Goal: Task Accomplishment & Management: Manage account settings

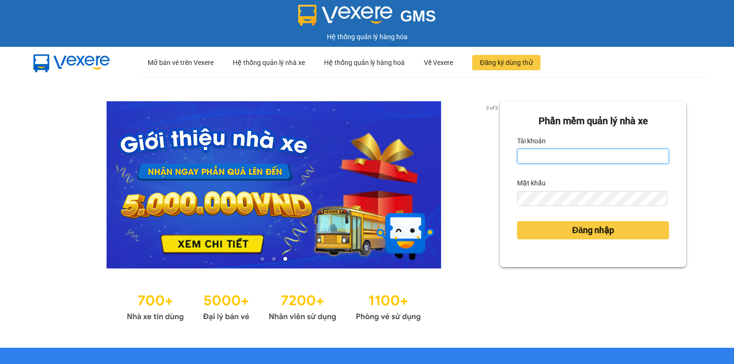
click at [521, 157] on input "Tài khoản" at bounding box center [593, 156] width 152 height 15
type input "trang.nhuquynh"
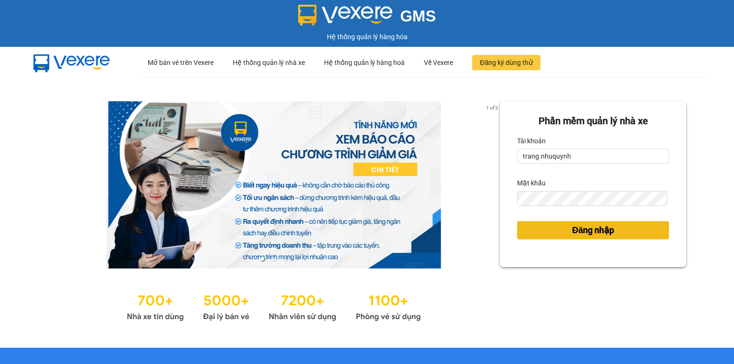
click at [556, 224] on button "Đăng nhập" at bounding box center [593, 230] width 152 height 18
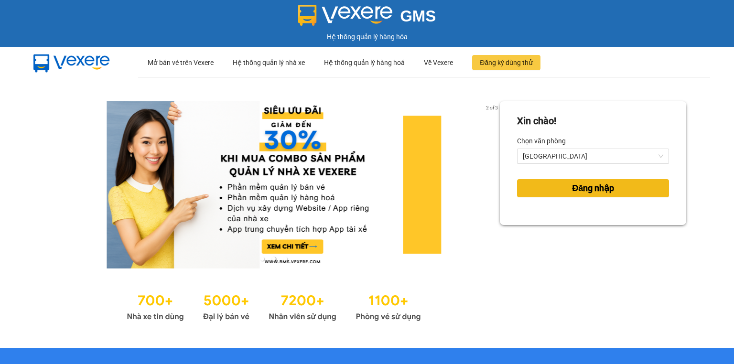
click at [601, 189] on span "Đăng nhập" at bounding box center [593, 188] width 42 height 13
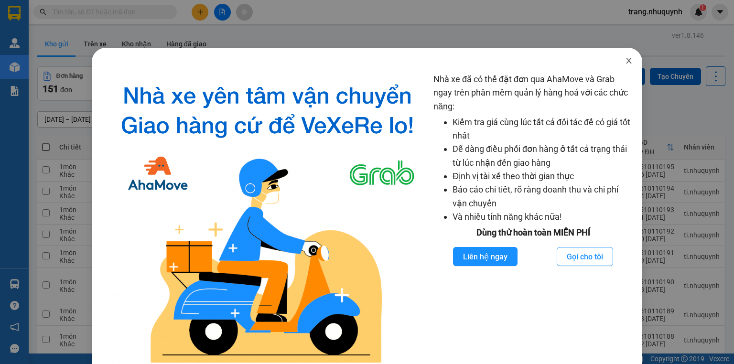
click at [618, 57] on span "Close" at bounding box center [629, 61] width 27 height 27
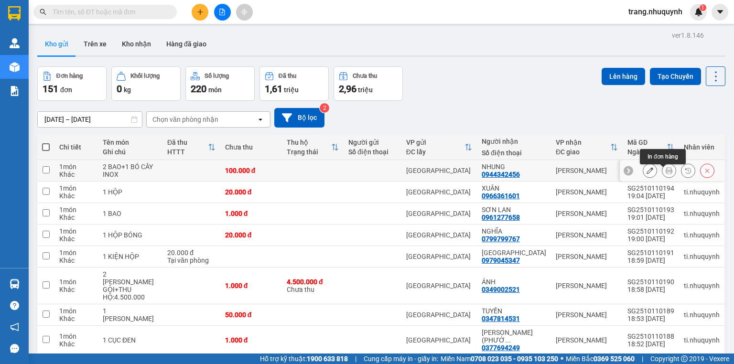
click at [666, 174] on icon at bounding box center [669, 170] width 7 height 7
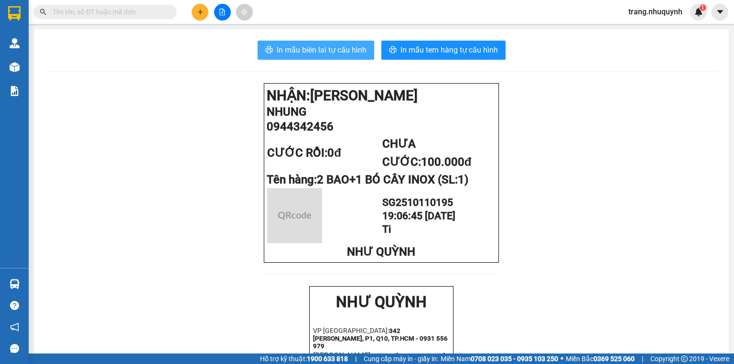
click at [305, 47] on span "In mẫu biên lai tự cấu hình" at bounding box center [322, 50] width 90 height 12
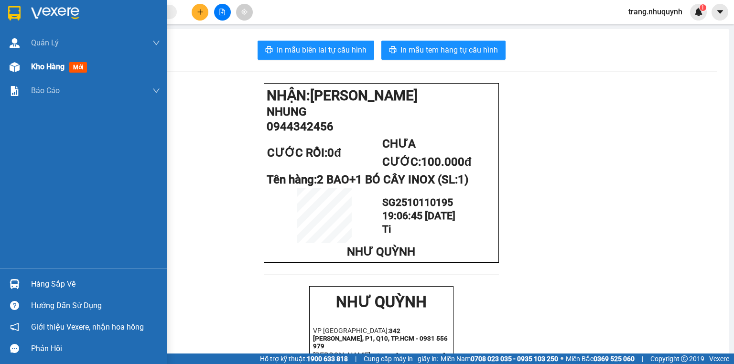
click at [33, 71] on span "Kho hàng" at bounding box center [47, 66] width 33 height 9
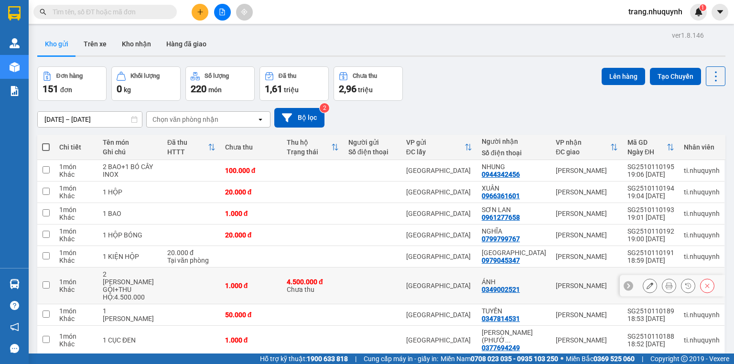
scroll to position [71, 0]
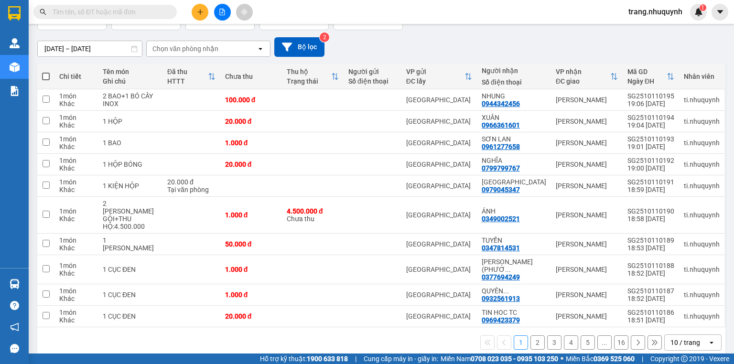
click at [690, 338] on div "10 / trang" at bounding box center [686, 343] width 30 height 10
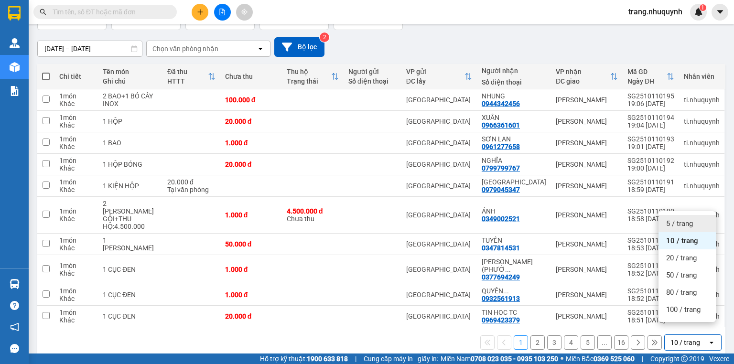
click at [683, 214] on ul "5 / trang 10 / trang 20 / trang 50 / trang 80 / trang 100 / trang" at bounding box center [687, 266] width 57 height 111
click at [687, 228] on span "5 / trang" at bounding box center [679, 224] width 27 height 10
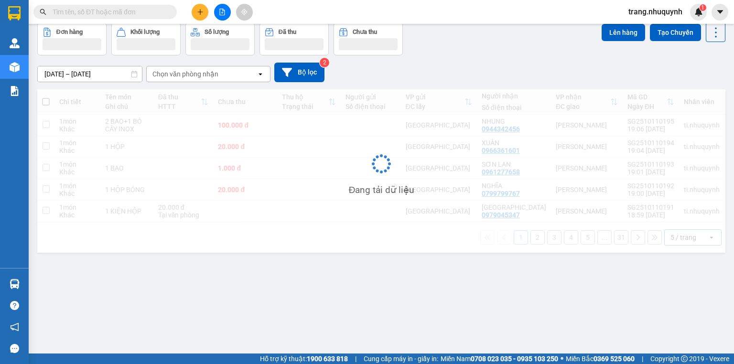
scroll to position [0, 0]
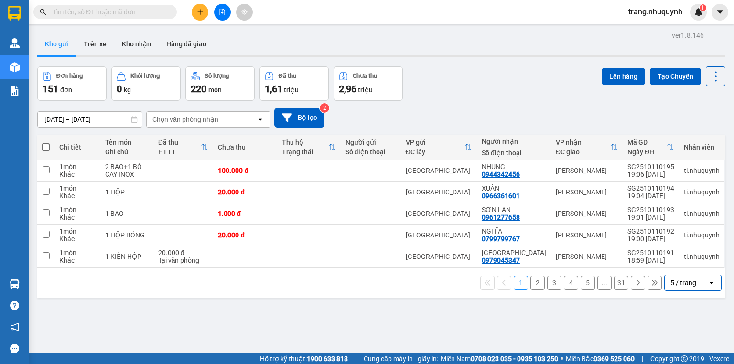
click at [67, 124] on input "09/10/2025 – 11/10/2025" at bounding box center [90, 119] width 104 height 15
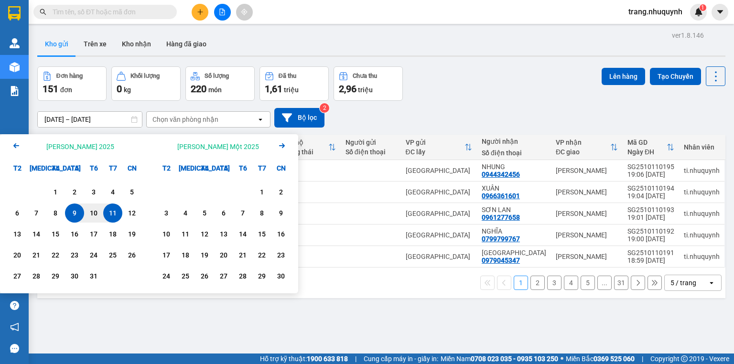
click at [112, 212] on div "11" at bounding box center [112, 213] width 13 height 11
type input "11/10/2025 – 11/10/2025"
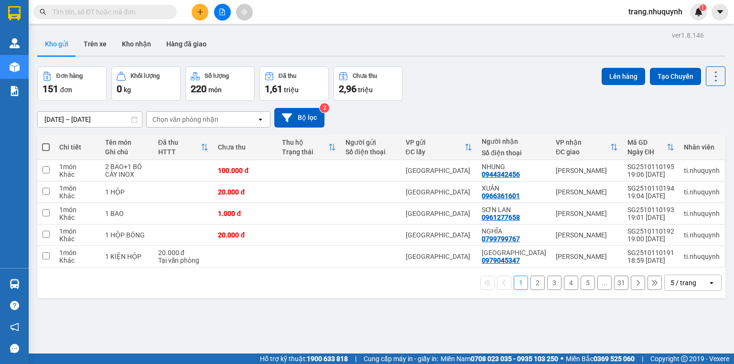
click at [222, 17] on button at bounding box center [222, 12] width 17 height 17
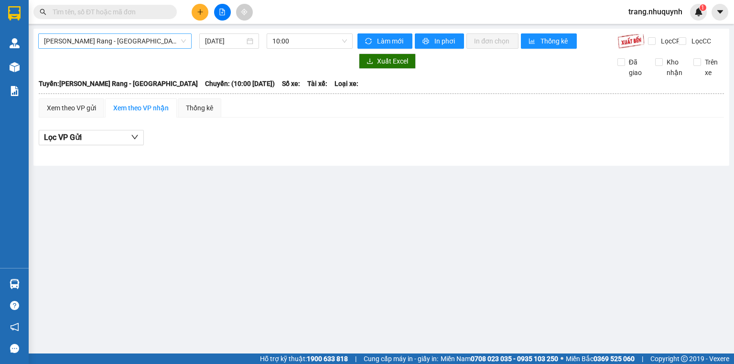
click at [113, 41] on span "Phan Rang - Sài Gòn" at bounding box center [115, 41] width 142 height 14
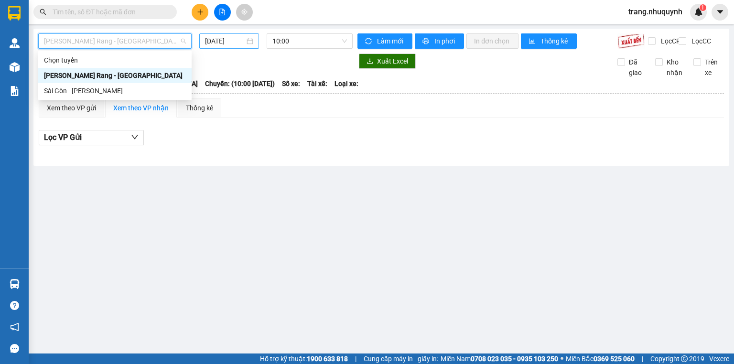
click at [244, 46] on div "11/10/2025" at bounding box center [228, 40] width 59 height 15
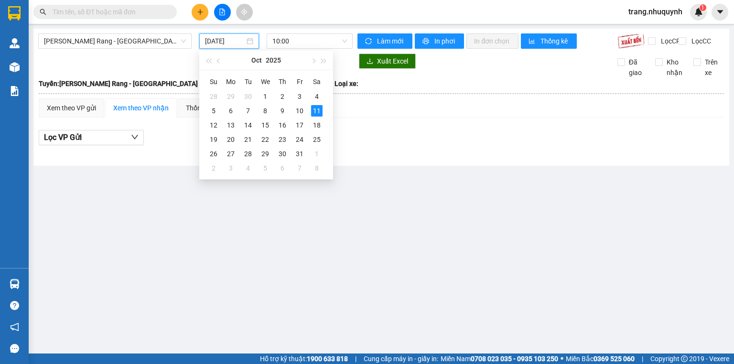
click at [240, 44] on input "11/10/2025" at bounding box center [224, 41] width 39 height 11
click at [287, 110] on div "9" at bounding box center [282, 110] width 11 height 11
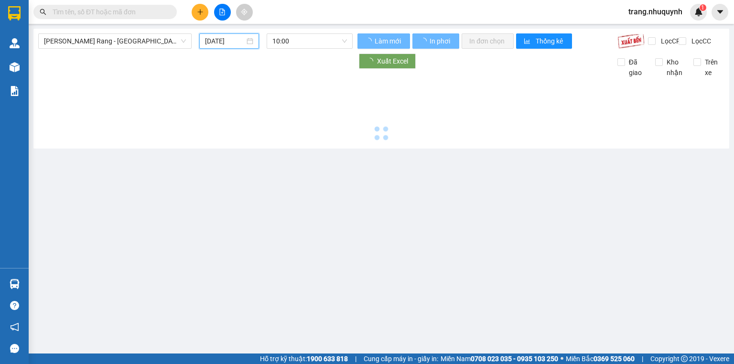
type input "09/10/2025"
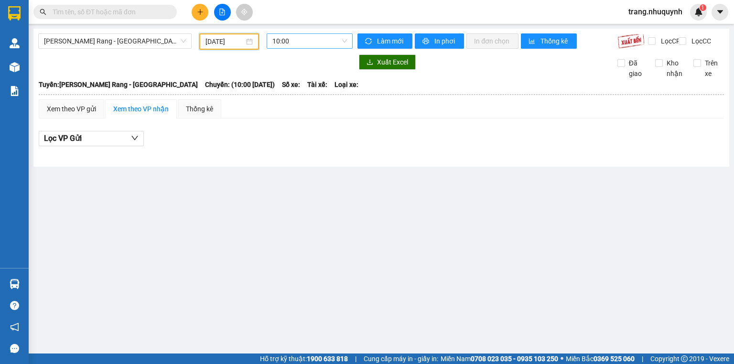
click at [281, 40] on span "10:00" at bounding box center [310, 41] width 75 height 14
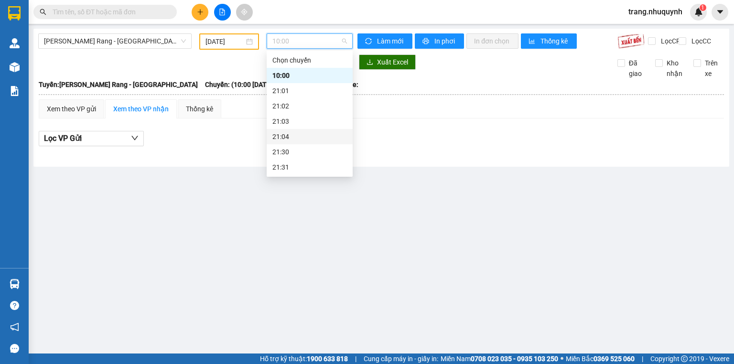
scroll to position [46, 0]
click at [281, 136] on div "22:00" at bounding box center [310, 136] width 75 height 11
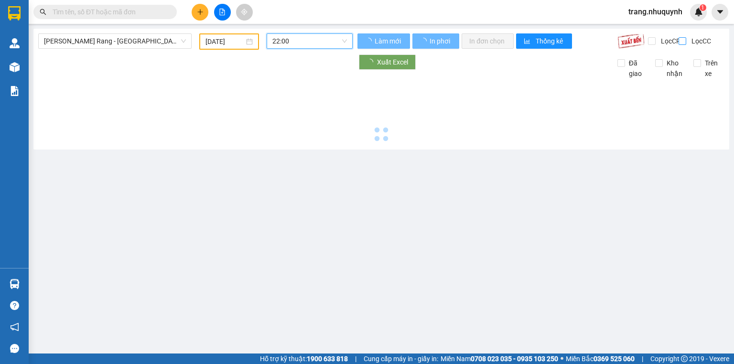
click at [682, 38] on input "Lọc CC" at bounding box center [683, 41] width 9 height 8
checkbox input "true"
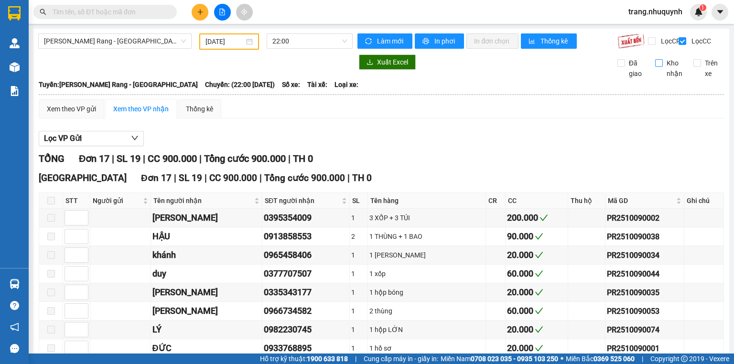
click at [657, 67] on input "Kho nhận" at bounding box center [659, 63] width 8 height 8
checkbox input "true"
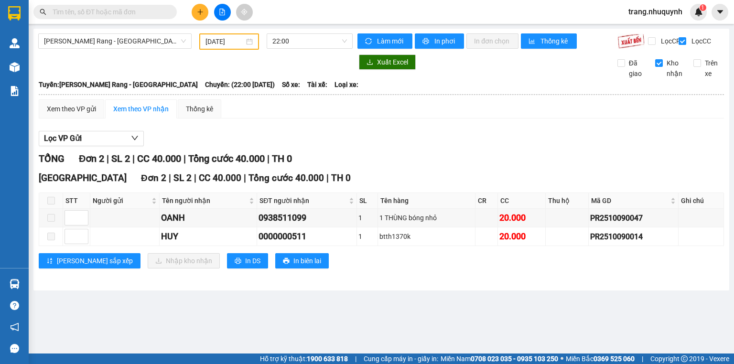
click at [469, 180] on div "Sài Gòn Đơn 2 | SL 2 | CC 40.000 | Tổng cước 40.000 | TH 0" at bounding box center [382, 178] width 686 height 14
click at [217, 37] on input "09/10/2025" at bounding box center [225, 41] width 38 height 11
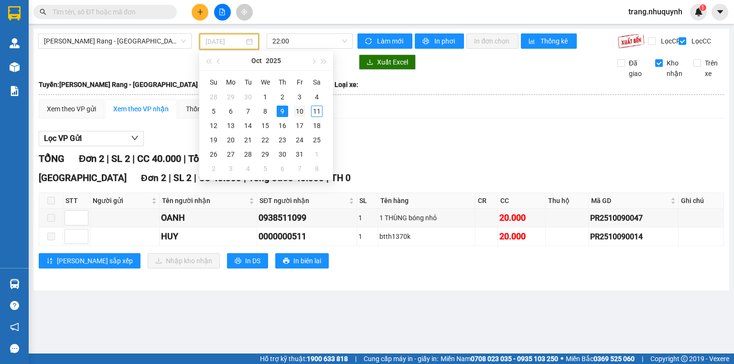
click at [297, 115] on div "10" at bounding box center [299, 111] width 11 height 11
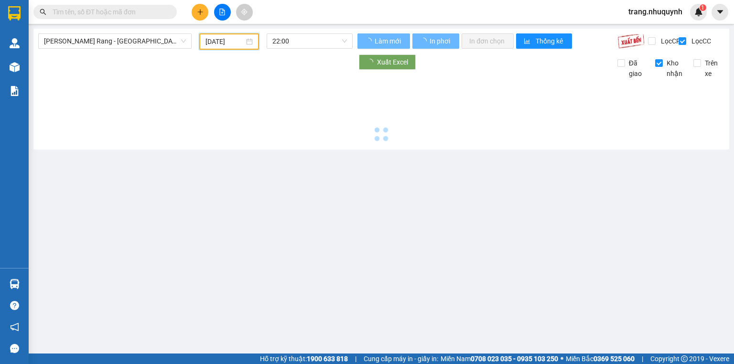
type input "10/10/2025"
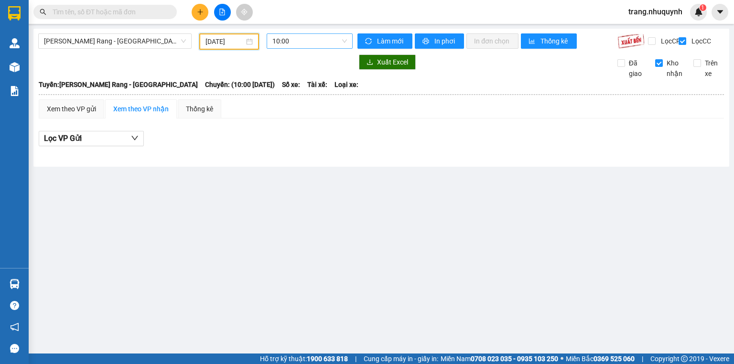
click at [293, 43] on span "10:00" at bounding box center [310, 41] width 75 height 14
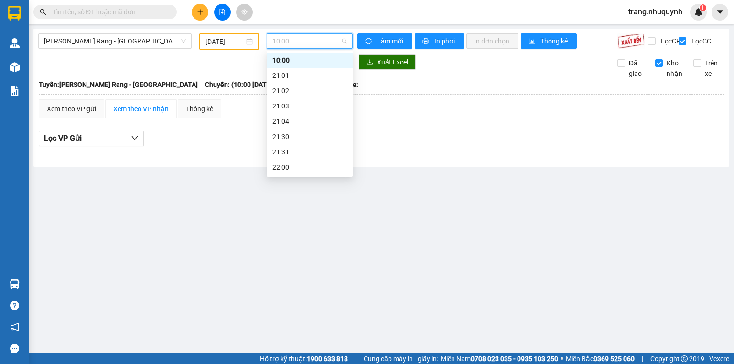
scroll to position [46, 0]
click at [293, 140] on div "22:00" at bounding box center [310, 136] width 75 height 11
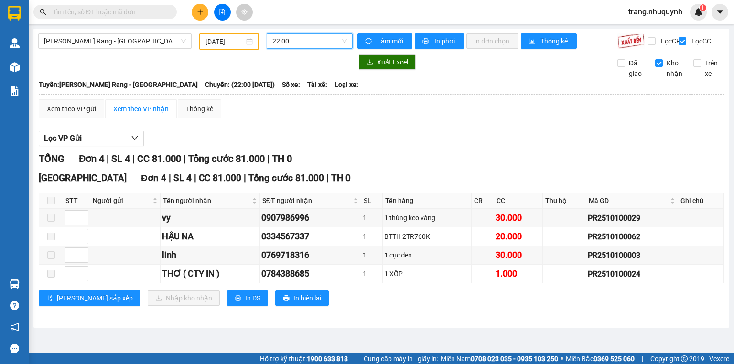
click at [88, 11] on input "text" at bounding box center [109, 12] width 113 height 11
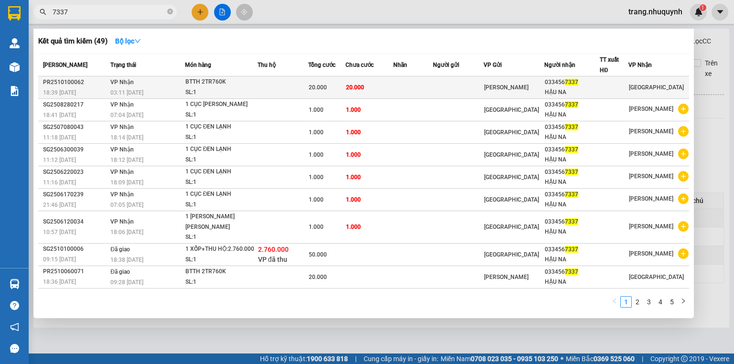
type input "7337"
click at [273, 81] on td at bounding box center [283, 87] width 51 height 22
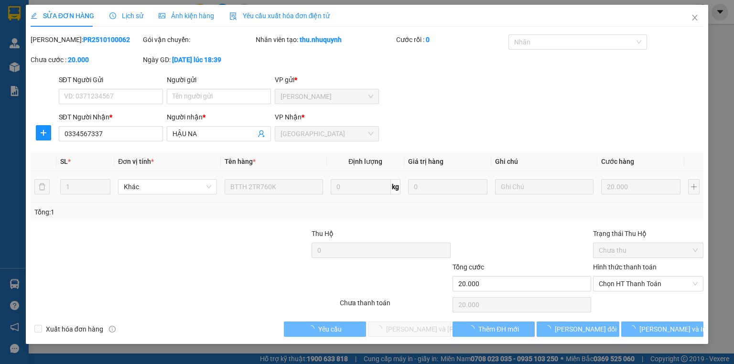
type input "0334567337"
type input "HẬU NA"
type input "20.000"
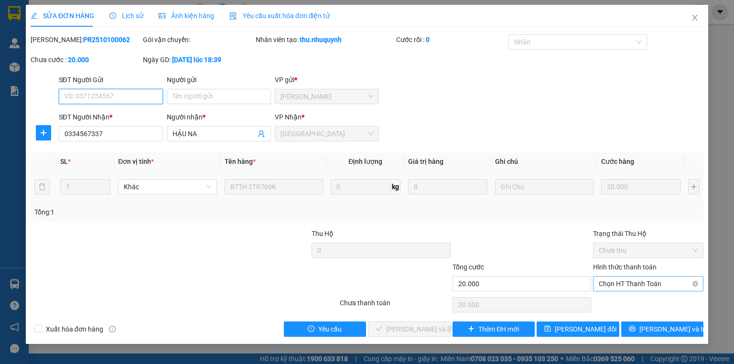
click at [644, 287] on span "Chọn HT Thanh Toán" at bounding box center [648, 284] width 99 height 14
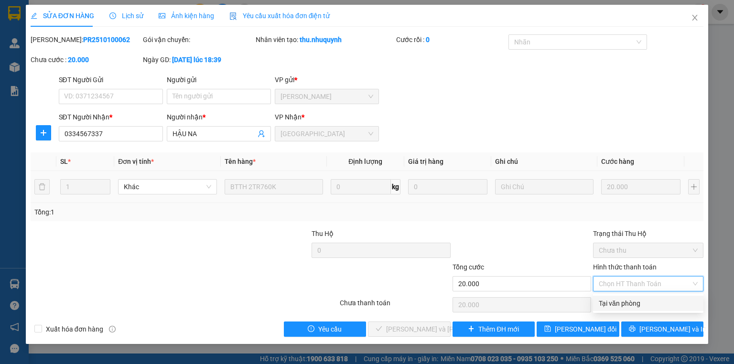
click at [650, 310] on div "Tại văn phòng" at bounding box center [648, 303] width 110 height 15
type input "0"
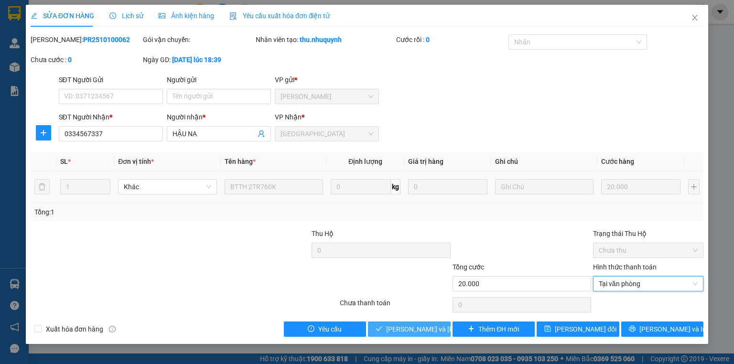
click at [421, 331] on span "Lưu và Giao hàng" at bounding box center [450, 329] width 129 height 11
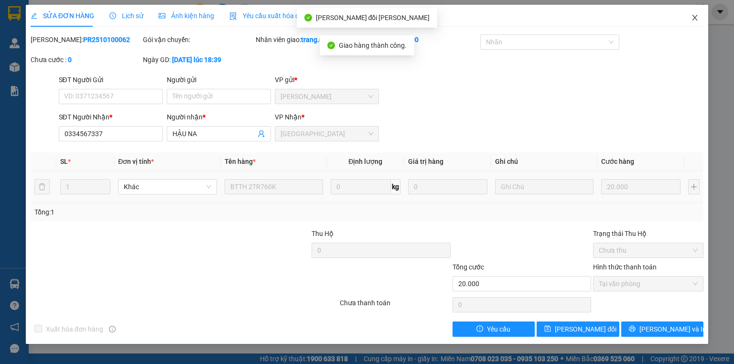
click at [691, 23] on span "Close" at bounding box center [695, 18] width 27 height 27
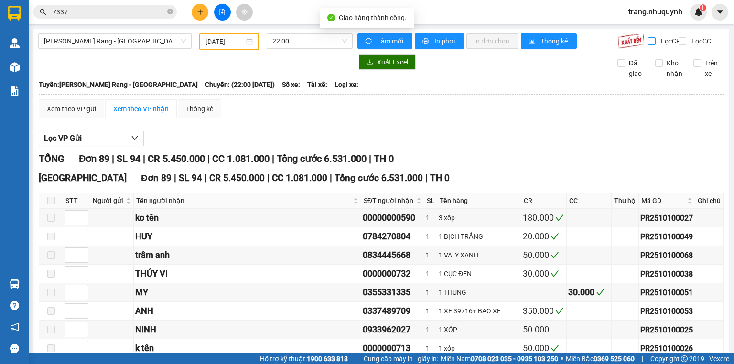
click at [672, 41] on span "Lọc CR" at bounding box center [669, 41] width 25 height 11
click at [657, 41] on input "Lọc CR" at bounding box center [652, 41] width 9 height 8
checkbox input "true"
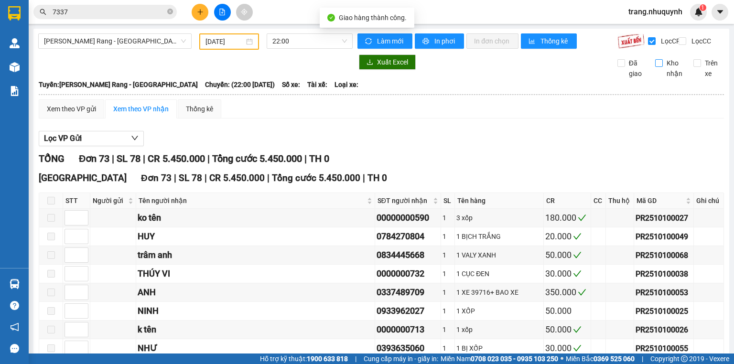
click at [655, 67] on input "Kho nhận" at bounding box center [659, 63] width 8 height 8
checkbox input "true"
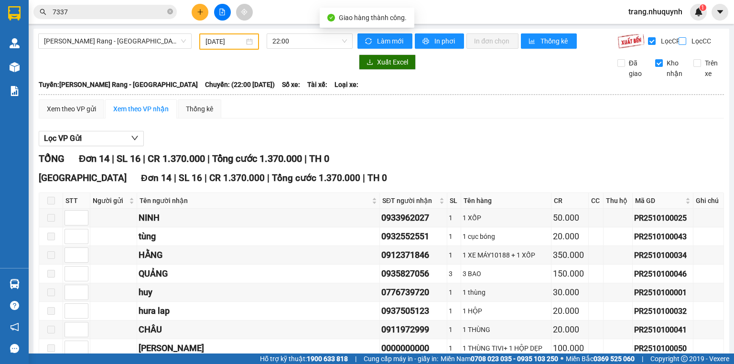
click at [673, 42] on span "Lọc CR" at bounding box center [669, 41] width 25 height 11
click at [657, 42] on input "Lọc CR" at bounding box center [652, 41] width 9 height 8
checkbox input "false"
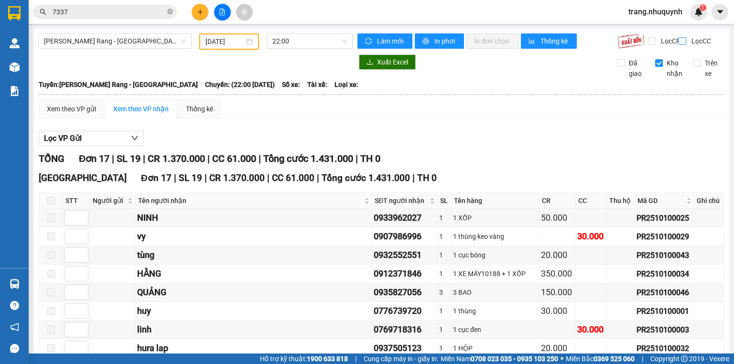
click at [679, 41] on input "Lọc CC" at bounding box center [683, 41] width 9 height 8
checkbox input "true"
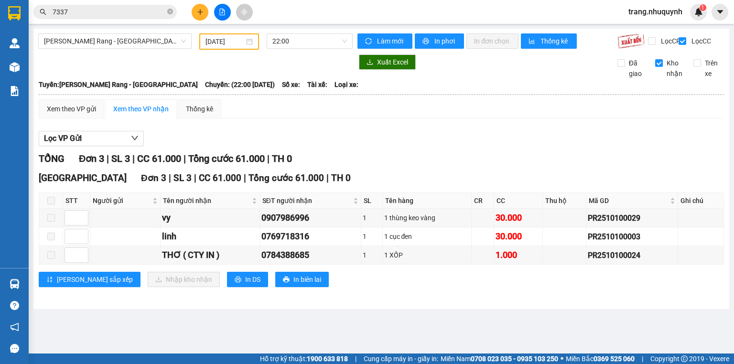
click at [419, 166] on div "TỔNG Đơn 3 | SL 3 | CC 61.000 | Tổng cước 61.000 | TH 0" at bounding box center [382, 159] width 686 height 15
click at [237, 309] on div "Phan Rang - Sài Gòn 10/10/2025 22:00 Làm mới In phơi In đơn chọn Thống kê Lọc C…" at bounding box center [381, 169] width 696 height 281
click at [398, 117] on div "Xem theo VP gửi Xem theo VP nhận Thống kê" at bounding box center [382, 108] width 686 height 19
click at [202, 15] on icon "plus" at bounding box center [200, 12] width 7 height 7
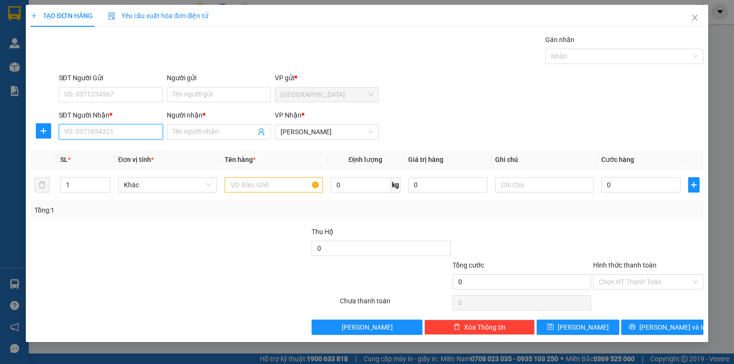
click at [109, 138] on input "SĐT Người Nhận *" at bounding box center [111, 131] width 104 height 15
type input "0913328072"
click at [147, 150] on div "0913328072 - HẬU" at bounding box center [111, 151] width 93 height 11
type input "HẬU"
type input "510.000"
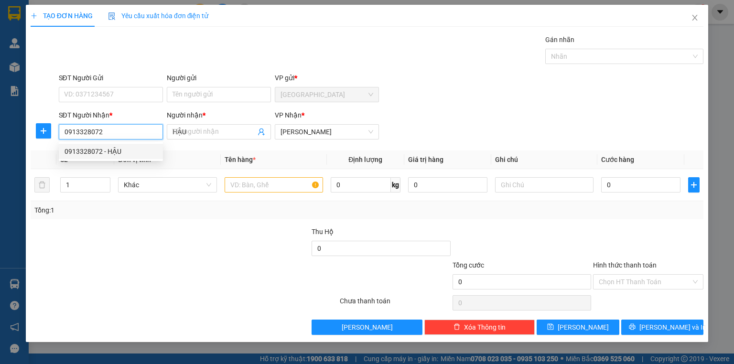
type input "510.000"
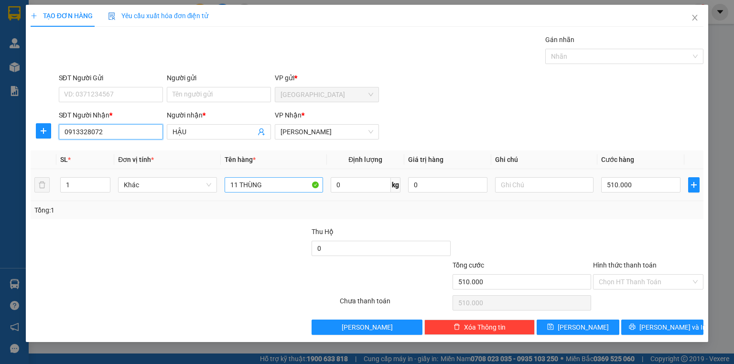
type input "0913328072"
drag, startPoint x: 276, startPoint y: 191, endPoint x: 208, endPoint y: 208, distance: 70.2
click at [208, 208] on div "SL * Đơn vị tính * Tên hàng * Định lượng Giá trị hàng Ghi chú Cước hàng 1 Khác …" at bounding box center [367, 185] width 673 height 69
type input "4 THÙNG AQUA QUAY ĐẦUG"
click at [250, 244] on div at bounding box center [240, 243] width 141 height 33
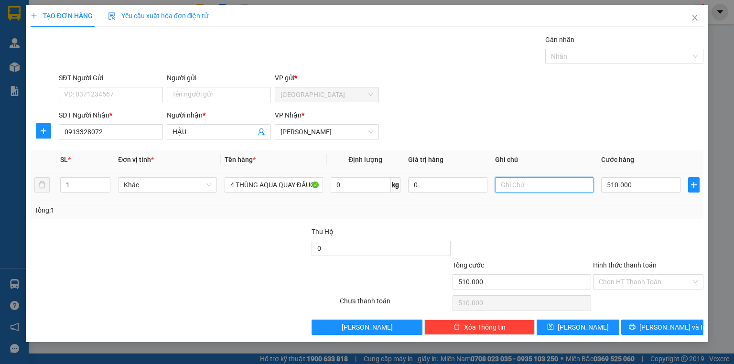
click at [511, 184] on input "text" at bounding box center [544, 184] width 98 height 15
type input "J"
type input "HÀNG QUAY ĐẦU"
click at [616, 187] on input "510.000" at bounding box center [640, 184] width 79 height 15
type input "1"
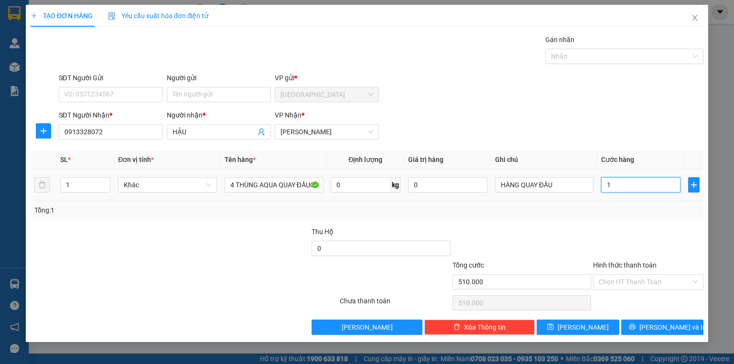
type input "1"
type input "1.000"
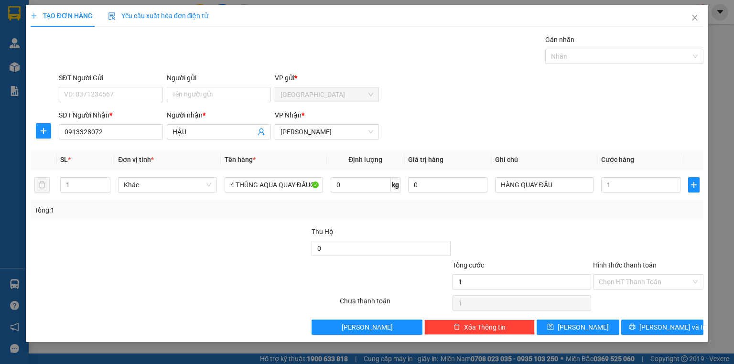
type input "1.000"
click at [684, 210] on div "Tổng: 1" at bounding box center [367, 210] width 666 height 11
click at [226, 238] on div at bounding box center [240, 243] width 141 height 33
click at [196, 129] on input "HẬU" at bounding box center [214, 132] width 83 height 11
type input "HẬU HÀNG QUAY ĐẦU"
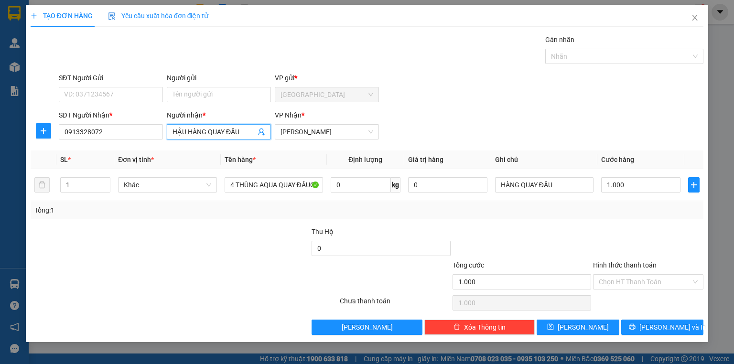
click at [216, 295] on div at bounding box center [184, 303] width 309 height 19
click at [672, 327] on span "Lưu và In" at bounding box center [673, 327] width 67 height 11
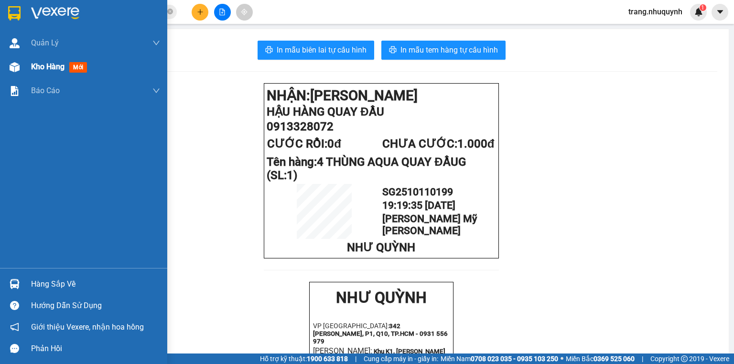
click at [25, 69] on div "Kho hàng mới" at bounding box center [83, 67] width 167 height 24
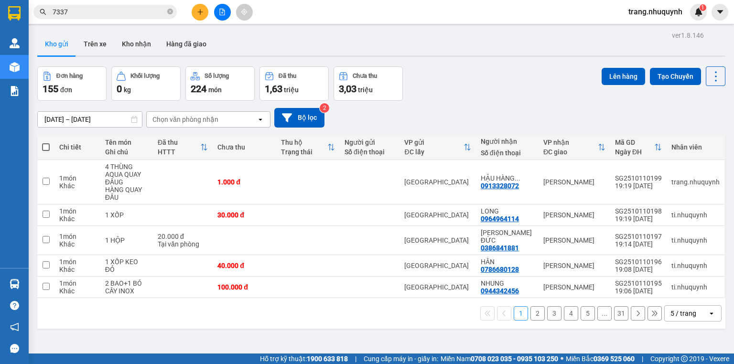
click at [484, 78] on div "Đơn hàng 155 đơn Khối lượng 0 kg Số lượng 224 món Đã thu 1,63 triệu Chưa thu 3,…" at bounding box center [381, 83] width 688 height 34
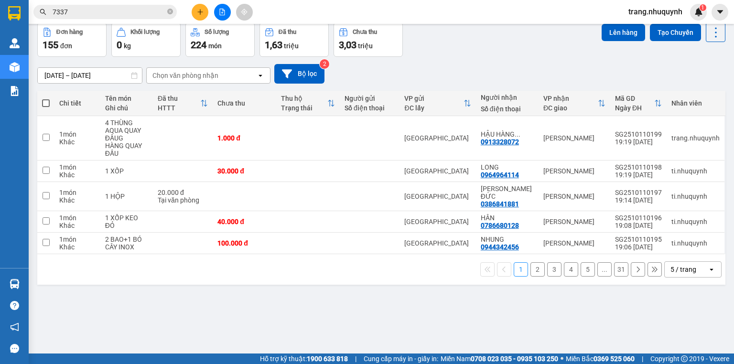
click at [352, 304] on div "ver 1.8.146 Kho gửi Trên xe Kho nhận Hàng đã giao Đơn hàng 155 đơn Khối lượng 0…" at bounding box center [381, 167] width 696 height 364
click at [476, 42] on div "Đơn hàng 155 đơn Khối lượng 0 kg Số lượng 224 món Đã thu 1,63 triệu Chưa thu 3,…" at bounding box center [381, 39] width 688 height 34
click at [656, 77] on div "11/10/2025 – 11/10/2025 Press the down arrow key to interact with the calendar …" at bounding box center [381, 74] width 688 height 20
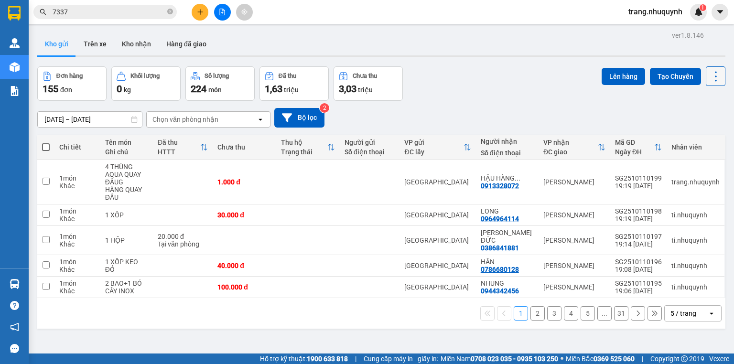
click at [708, 84] on button at bounding box center [716, 76] width 20 height 20
click at [702, 134] on span "Làm mới" at bounding box center [697, 136] width 26 height 10
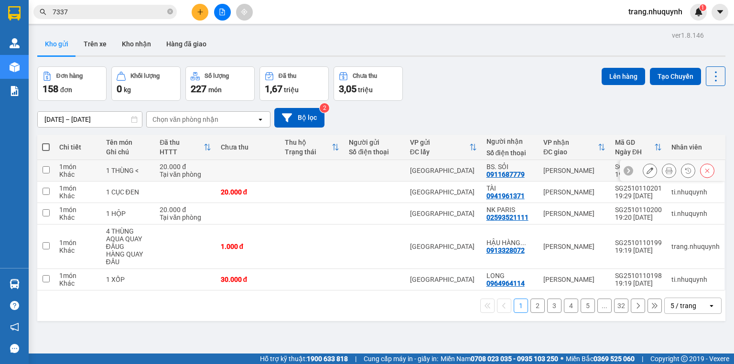
click at [666, 174] on icon at bounding box center [669, 170] width 7 height 7
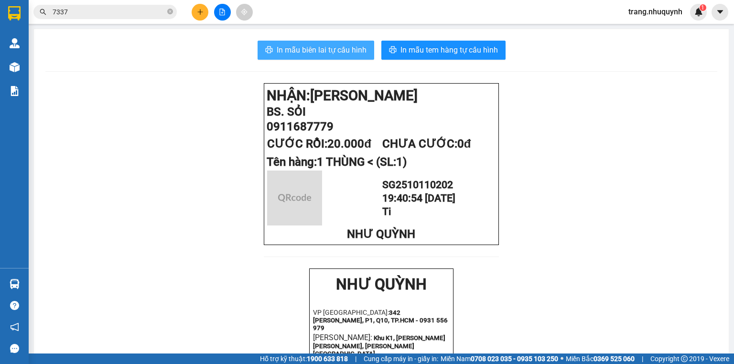
click at [337, 50] on span "In mẫu biên lai tự cấu hình" at bounding box center [322, 50] width 90 height 12
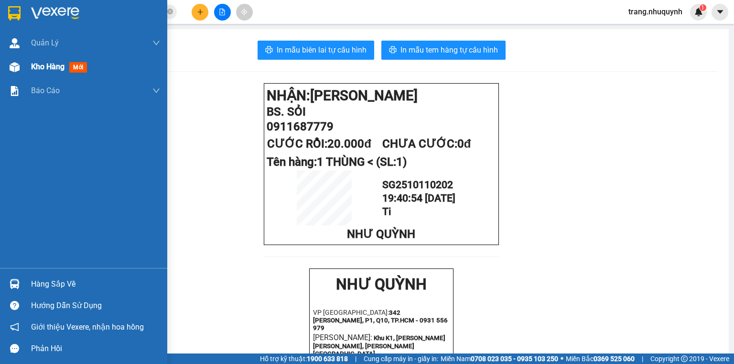
click at [17, 76] on div "Kho hàng mới" at bounding box center [83, 67] width 167 height 24
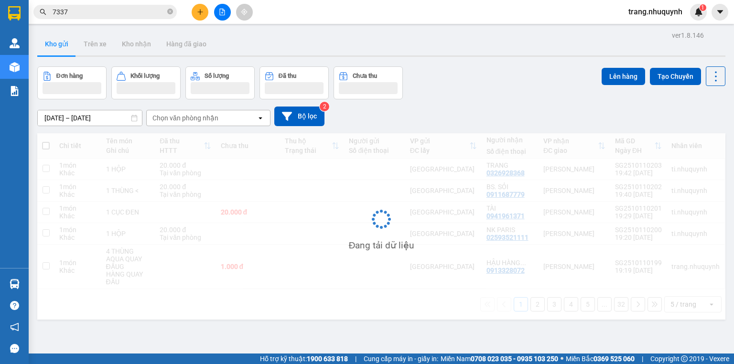
click at [543, 180] on div "Đang tải dữ liệu" at bounding box center [381, 226] width 688 height 186
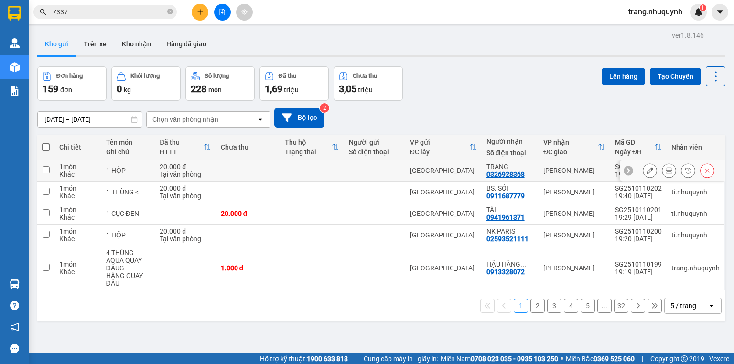
click at [666, 174] on icon at bounding box center [669, 170] width 7 height 7
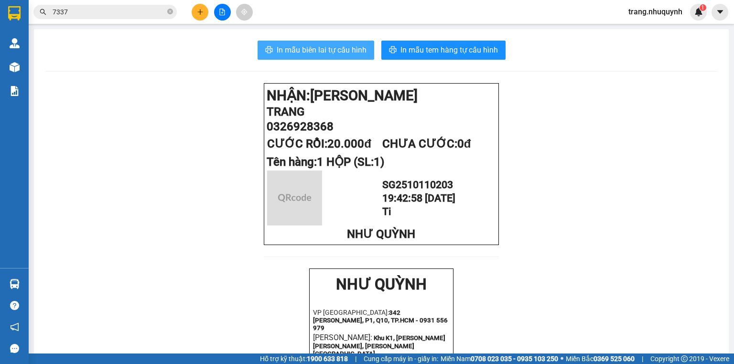
click at [329, 53] on span "In mẫu biên lai tự cấu hình" at bounding box center [322, 50] width 90 height 12
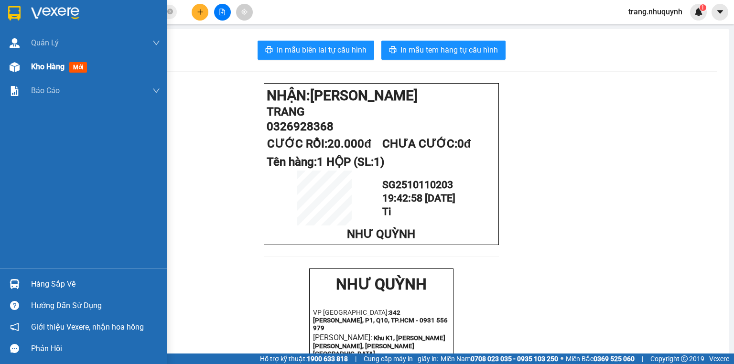
click at [46, 66] on span "Kho hàng" at bounding box center [47, 66] width 33 height 9
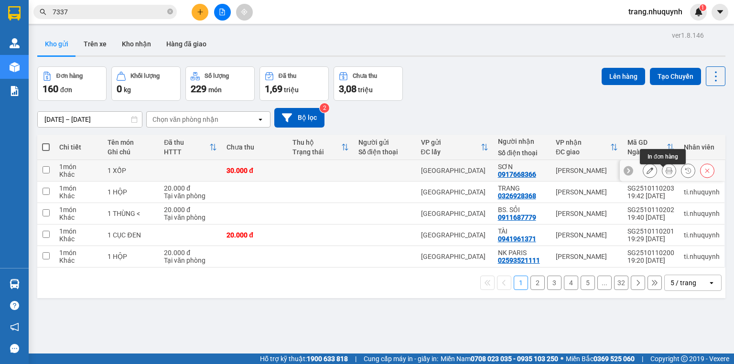
click at [666, 173] on icon at bounding box center [669, 170] width 7 height 7
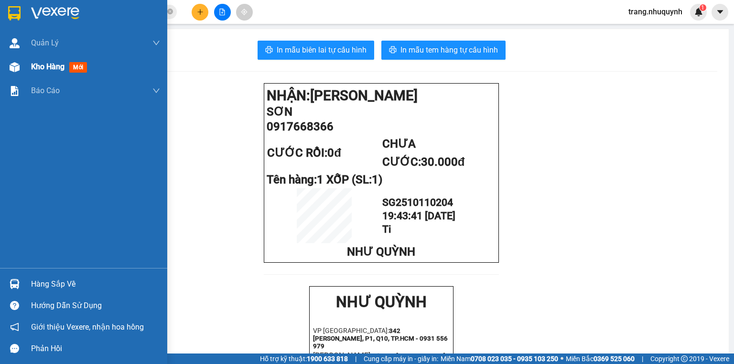
click at [26, 68] on div "Kho hàng mới" at bounding box center [83, 67] width 167 height 24
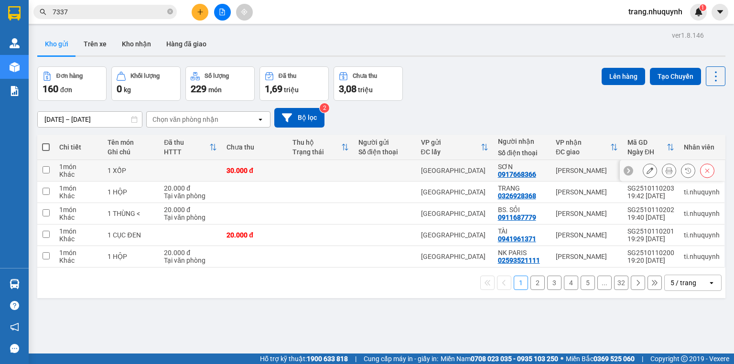
click at [666, 174] on icon at bounding box center [669, 170] width 7 height 7
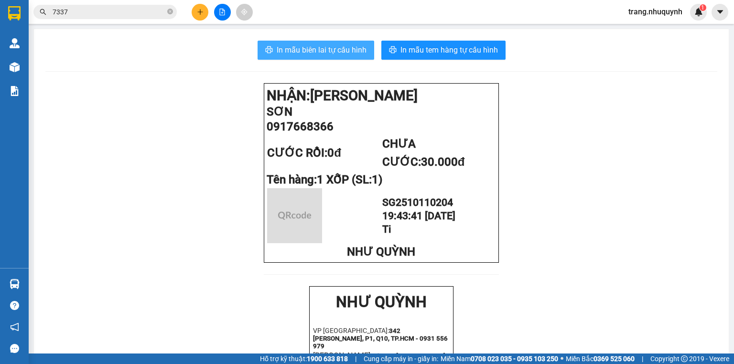
click at [328, 44] on span "In mẫu biên lai tự cấu hình" at bounding box center [322, 50] width 90 height 12
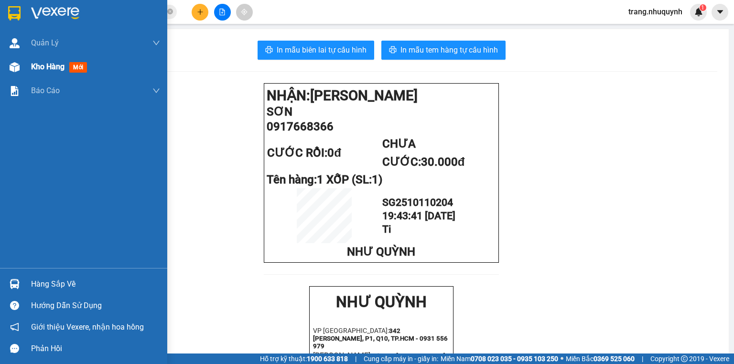
click at [42, 67] on span "Kho hàng" at bounding box center [47, 66] width 33 height 9
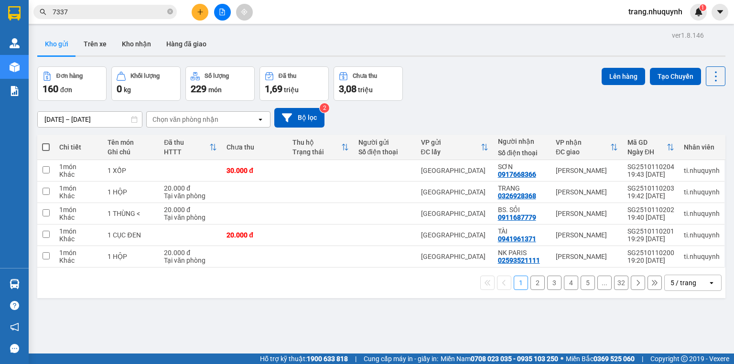
click at [538, 116] on div "11/10/2025 – 11/10/2025 Press the down arrow key to interact with the calendar …" at bounding box center [381, 118] width 688 height 20
click at [713, 76] on icon at bounding box center [716, 76] width 13 height 13
click at [697, 137] on span "Làm mới" at bounding box center [697, 136] width 26 height 10
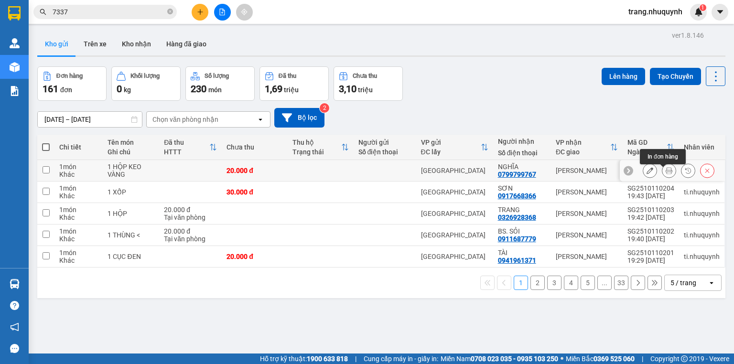
click at [666, 174] on icon at bounding box center [669, 170] width 7 height 7
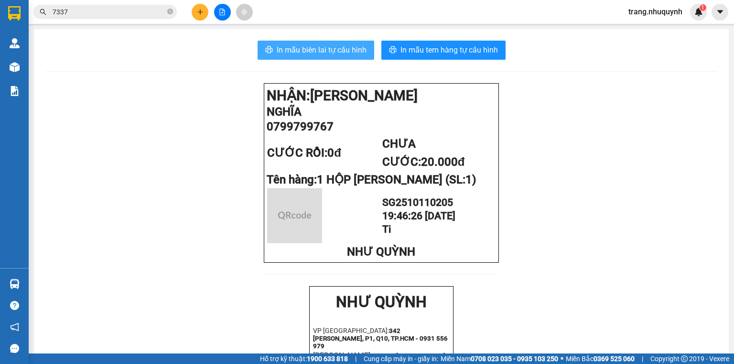
click at [335, 42] on button "In mẫu biên lai tự cấu hình" at bounding box center [316, 50] width 117 height 19
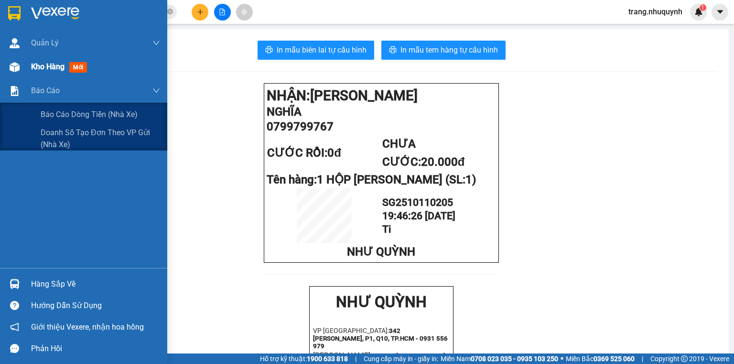
click at [58, 61] on div "Kho hàng mới" at bounding box center [61, 67] width 60 height 12
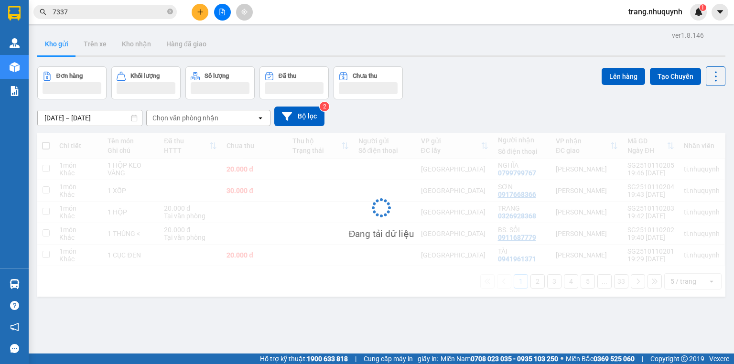
click at [453, 69] on div "Đơn hàng Khối lượng Số lượng Đã thu Chưa thu Lên hàng Tạo Chuyến" at bounding box center [381, 82] width 688 height 33
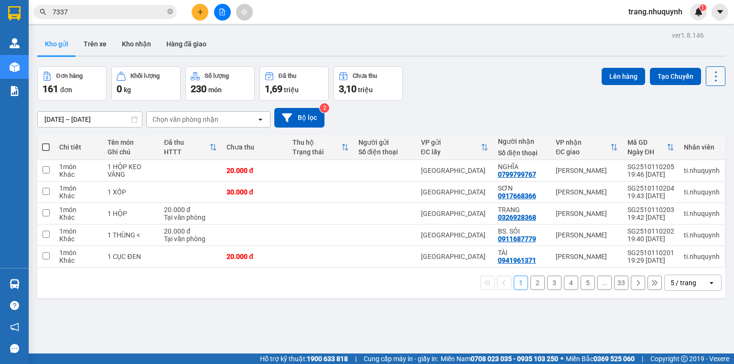
click at [714, 76] on icon at bounding box center [716, 76] width 13 height 13
click at [706, 132] on span "Làm mới" at bounding box center [697, 136] width 26 height 10
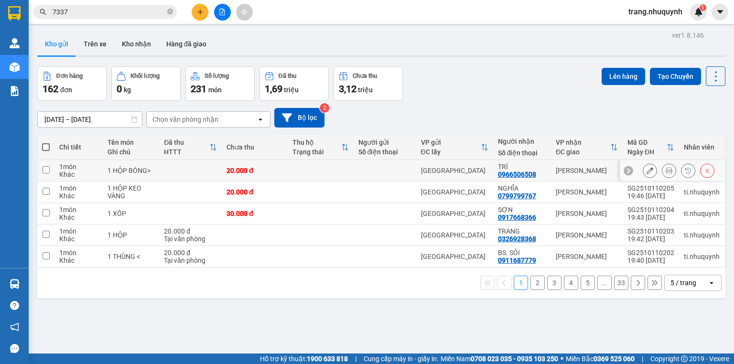
click at [666, 174] on icon at bounding box center [669, 170] width 7 height 7
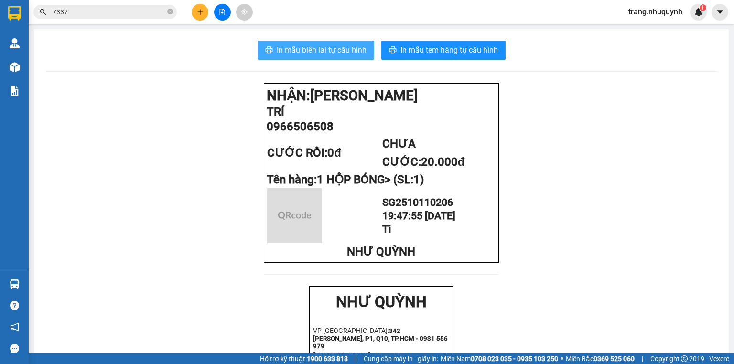
click at [335, 50] on span "In mẫu biên lai tự cấu hình" at bounding box center [322, 50] width 90 height 12
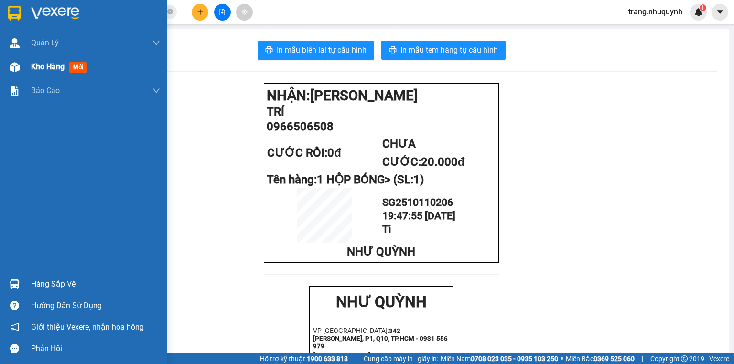
click at [40, 62] on span "Kho hàng" at bounding box center [47, 66] width 33 height 9
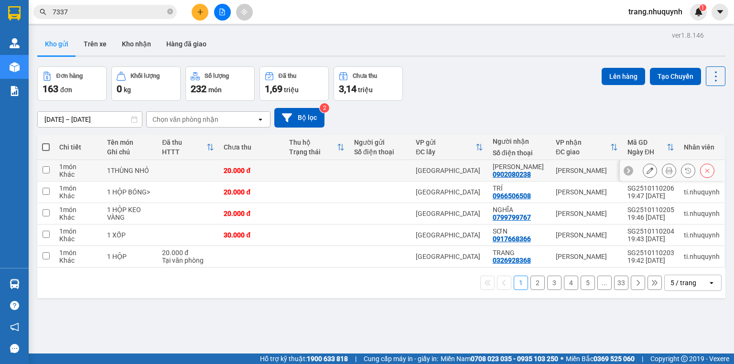
click at [666, 174] on icon at bounding box center [669, 170] width 7 height 7
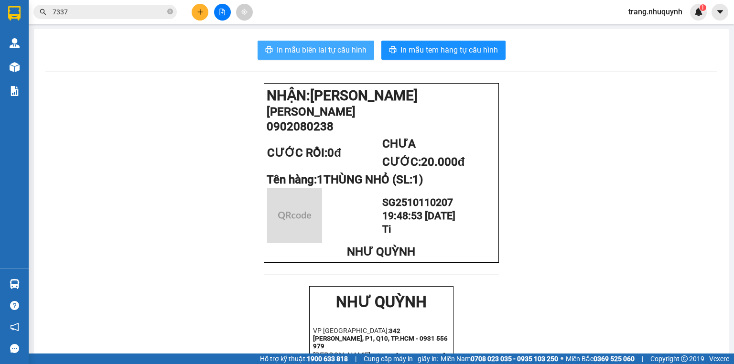
click at [344, 55] on span "In mẫu biên lai tự cấu hình" at bounding box center [322, 50] width 90 height 12
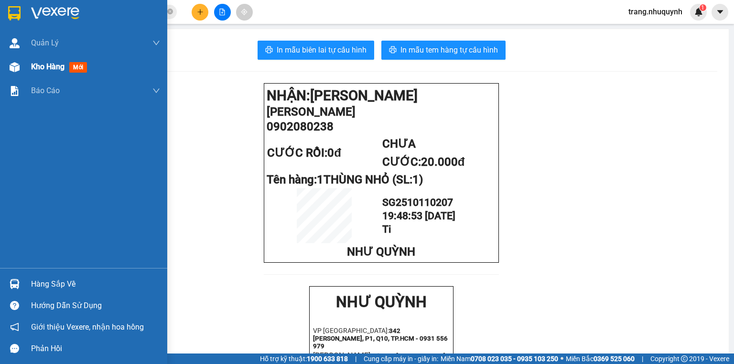
click at [44, 69] on span "Kho hàng" at bounding box center [47, 66] width 33 height 9
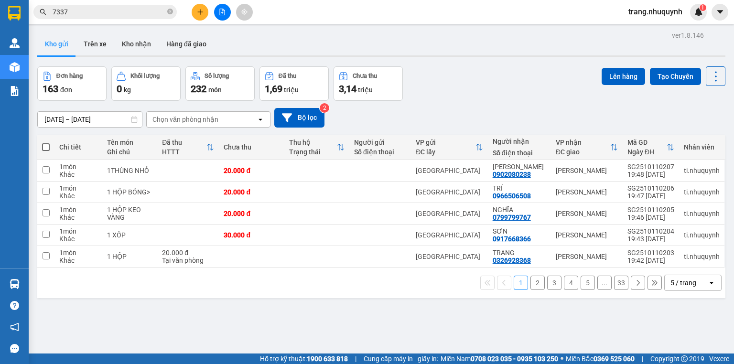
click at [533, 100] on div "Đơn hàng 163 đơn Khối lượng 0 kg Số lượng 232 món Đã thu 1,69 triệu Chưa thu 3,…" at bounding box center [381, 83] width 688 height 34
click at [537, 109] on div "11/10/2025 – 11/10/2025 Press the down arrow key to interact with the calendar …" at bounding box center [381, 118] width 688 height 34
click at [717, 71] on button at bounding box center [716, 76] width 20 height 20
click at [704, 139] on span "Làm mới" at bounding box center [697, 136] width 26 height 10
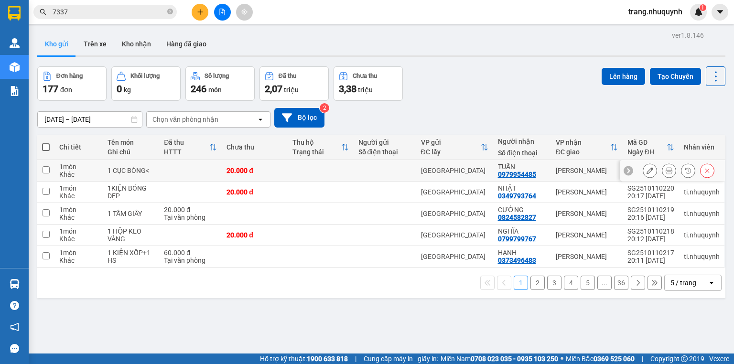
click at [666, 174] on icon at bounding box center [669, 170] width 7 height 7
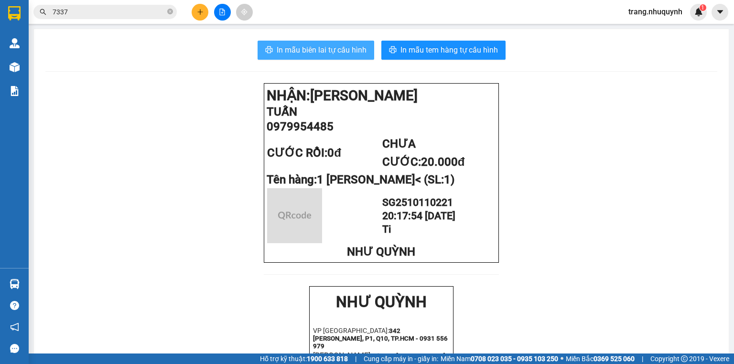
click at [340, 44] on span "In mẫu biên lai tự cấu hình" at bounding box center [322, 50] width 90 height 12
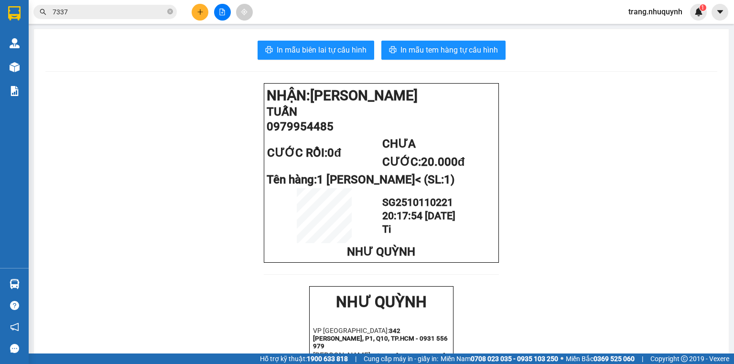
drag, startPoint x: 191, startPoint y: 278, endPoint x: 180, endPoint y: 358, distance: 80.2
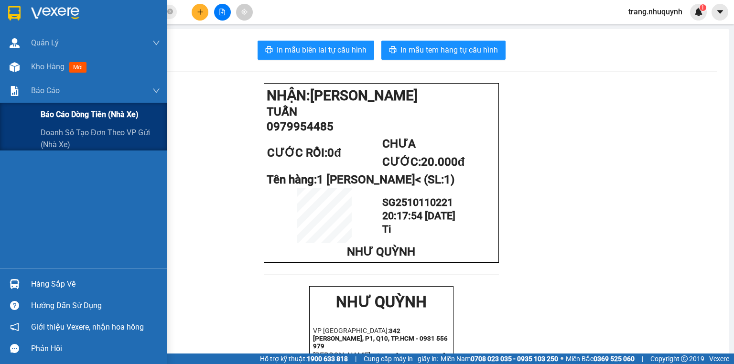
click at [42, 115] on span "Báo cáo dòng tiền (nhà xe)" at bounding box center [90, 115] width 98 height 12
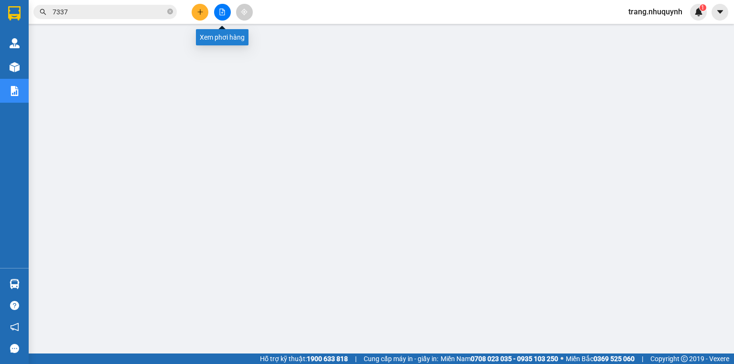
click at [220, 8] on button at bounding box center [222, 12] width 17 height 17
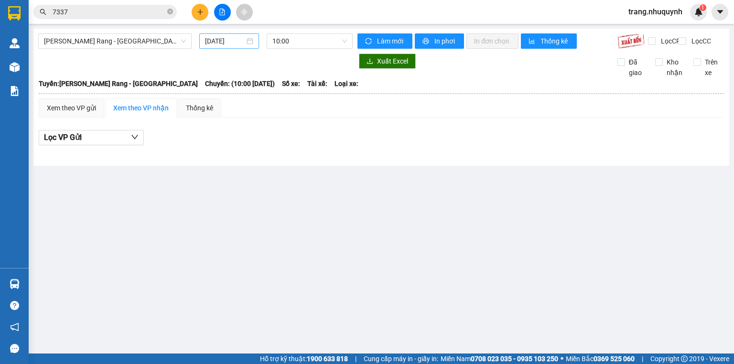
click at [218, 40] on input "11/10/2025" at bounding box center [224, 41] width 39 height 11
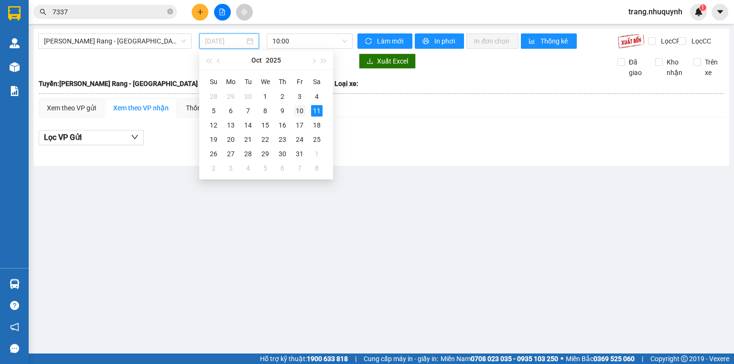
click at [295, 113] on div "10" at bounding box center [299, 110] width 11 height 11
type input "10/10/2025"
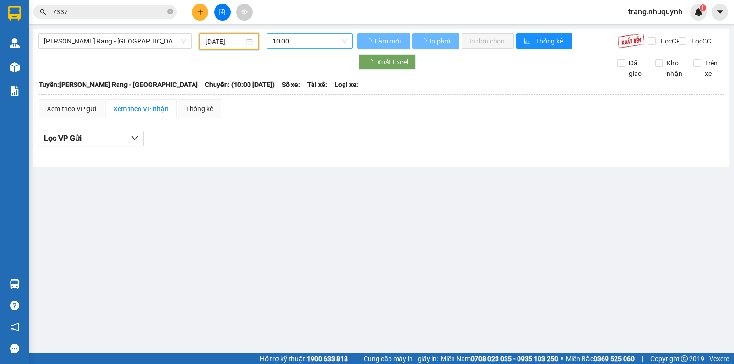
click at [281, 44] on span "10:00" at bounding box center [310, 41] width 75 height 14
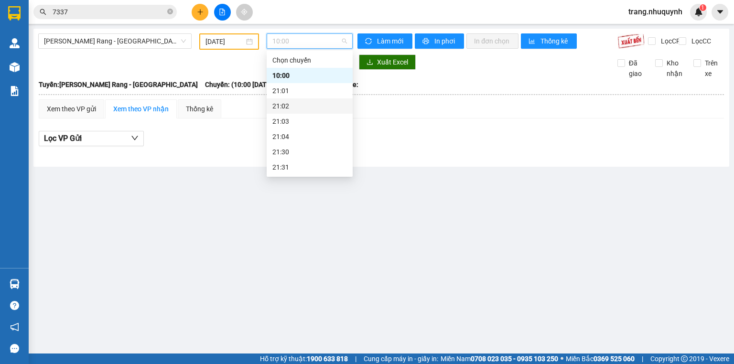
scroll to position [46, 0]
click at [296, 134] on div "22:00" at bounding box center [310, 136] width 75 height 11
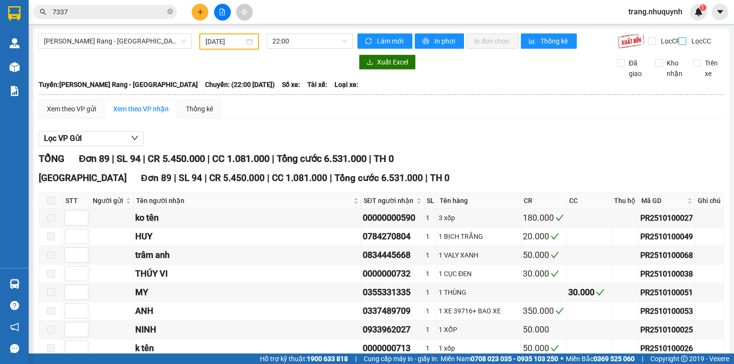
click at [679, 40] on input "Lọc CC" at bounding box center [683, 41] width 9 height 8
checkbox input "true"
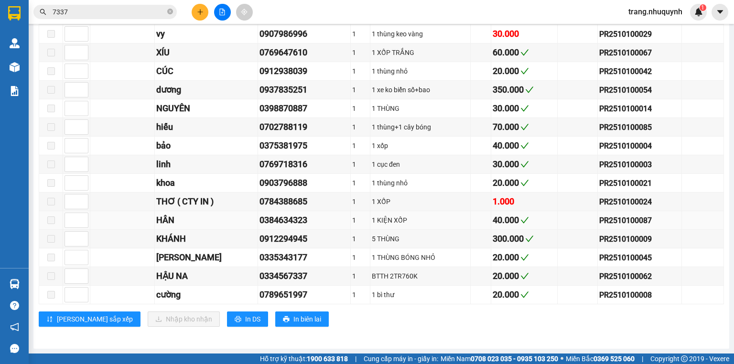
scroll to position [90, 0]
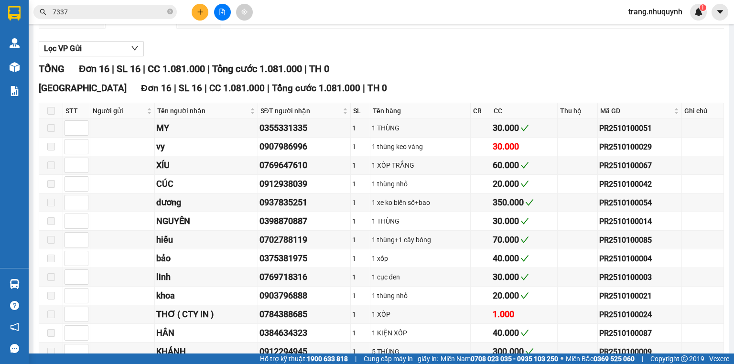
click at [478, 46] on div "Lọc VP Gửi TỔNG Đơn 16 | SL 16 | CC 1.081.000 | Tổng cước 1.081.000 | TH 0 Sài…" at bounding box center [382, 243] width 686 height 415
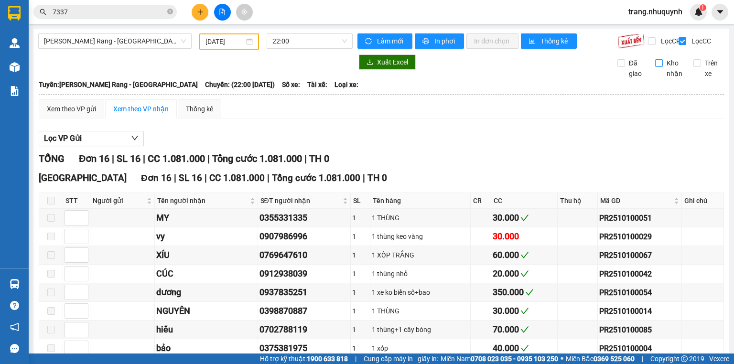
click at [655, 67] on input "Kho nhận" at bounding box center [659, 63] width 8 height 8
checkbox input "true"
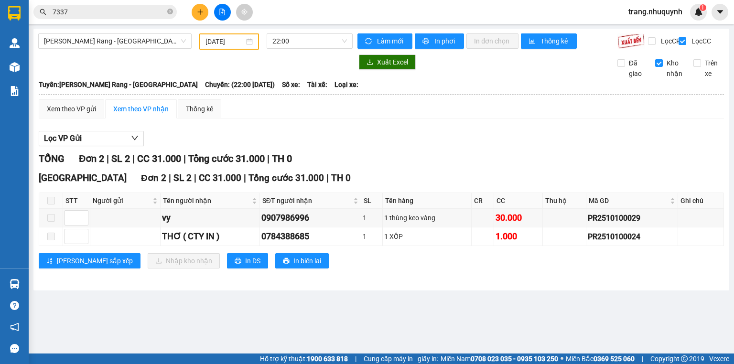
click at [408, 291] on div "Phan Rang - Sài Gòn 10/10/2025 22:00 Làm mới In phơi In đơn chọn Thống kê Lọc C…" at bounding box center [381, 160] width 696 height 262
click at [404, 299] on main "Phan Rang - Sài Gòn 10/10/2025 22:00 Làm mới In phơi In đơn chọn Thống kê Lọc C…" at bounding box center [367, 177] width 734 height 354
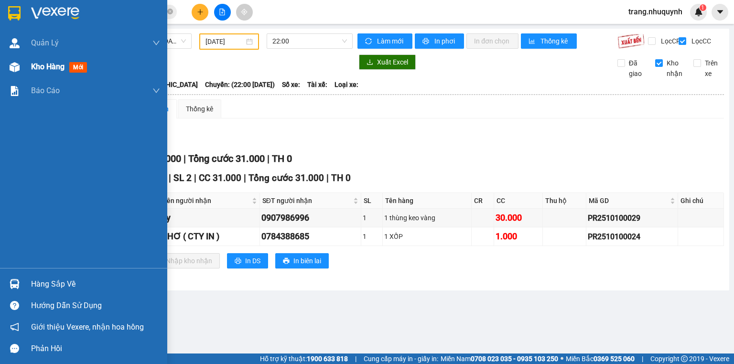
click at [45, 65] on span "Kho hàng" at bounding box center [47, 66] width 33 height 9
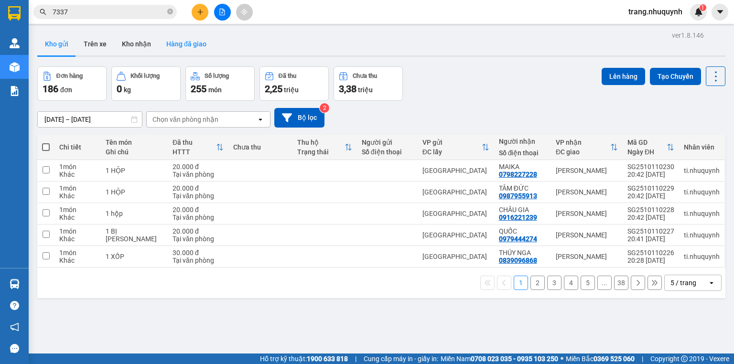
click at [196, 35] on button "Hàng đã giao" at bounding box center [186, 44] width 55 height 23
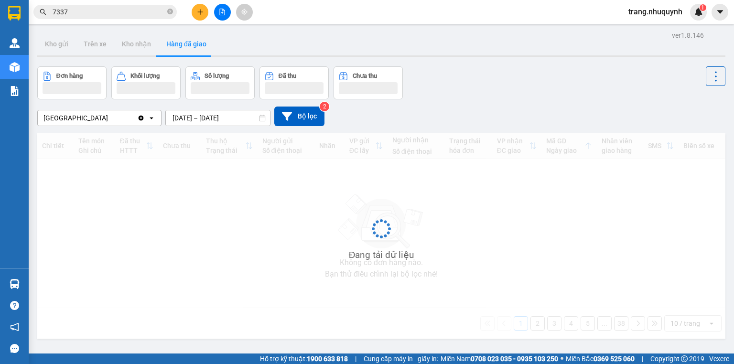
click at [197, 117] on input "09/10/2025 – 11/10/2025" at bounding box center [218, 117] width 104 height 15
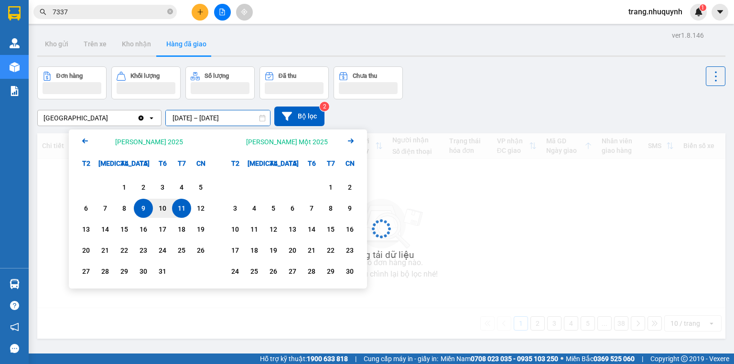
click at [176, 205] on div "11" at bounding box center [181, 208] width 13 height 11
type input "11/10/2025 – 11/10/2025"
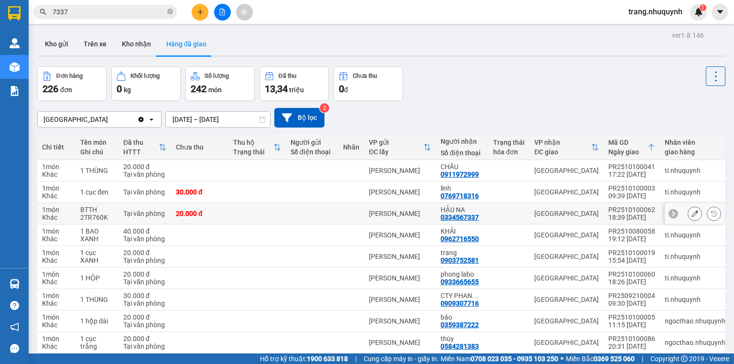
scroll to position [67, 0]
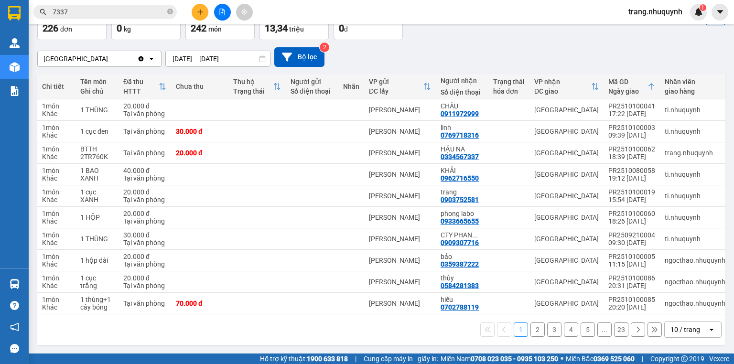
click at [688, 331] on div "10 / trang" at bounding box center [686, 330] width 30 height 10
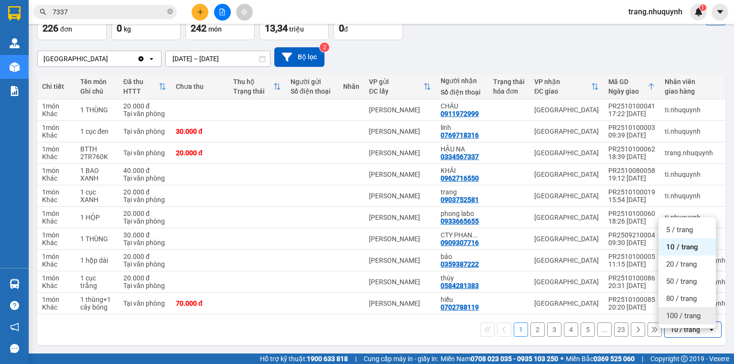
click at [681, 312] on span "100 / trang" at bounding box center [683, 316] width 34 height 10
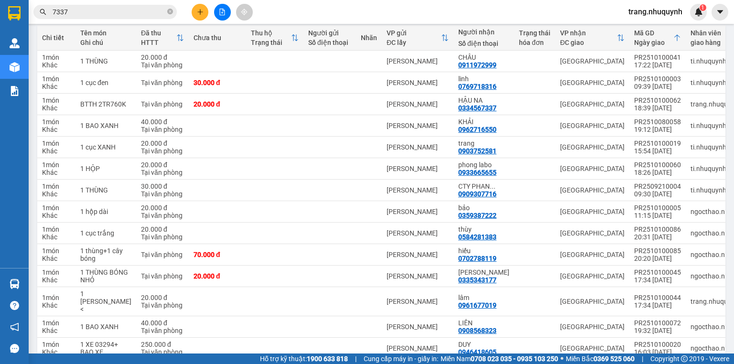
scroll to position [0, 0]
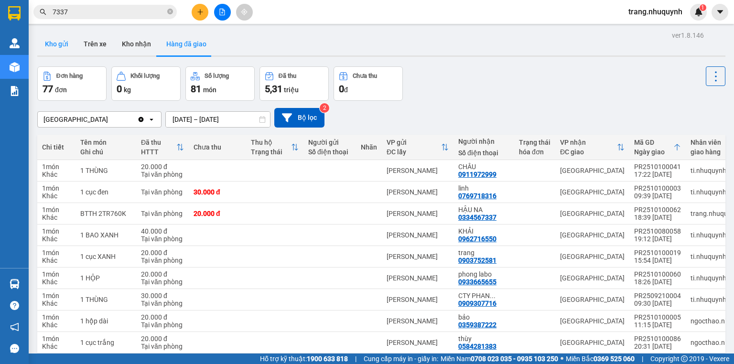
click at [57, 42] on button "Kho gửi" at bounding box center [56, 44] width 39 height 23
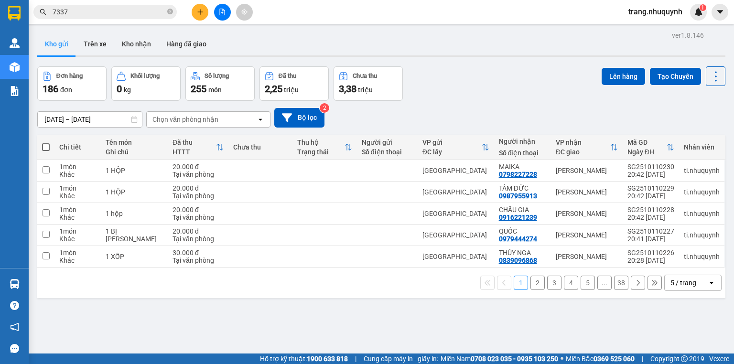
click at [474, 88] on div "Đơn hàng 186 đơn Khối lượng 0 kg Số lượng 255 món Đã thu 2,25 triệu Chưa thu 3,…" at bounding box center [381, 83] width 688 height 34
click at [461, 90] on div "Đơn hàng 186 đơn Khối lượng 0 kg Số lượng 255 món Đã thu 2,25 triệu Chưa thu 3,…" at bounding box center [381, 83] width 688 height 34
drag, startPoint x: 266, startPoint y: 55, endPoint x: 285, endPoint y: 2, distance: 56.0
click at [266, 55] on div "Kho gửi Trên xe Kho nhận Hàng đã giao" at bounding box center [381, 45] width 688 height 25
click at [437, 58] on div "ver 1.8.146 Kho gửi Trên xe Kho nhận Hàng đã giao Đơn hàng 186 đơn Khối lượng 0…" at bounding box center [381, 211] width 696 height 364
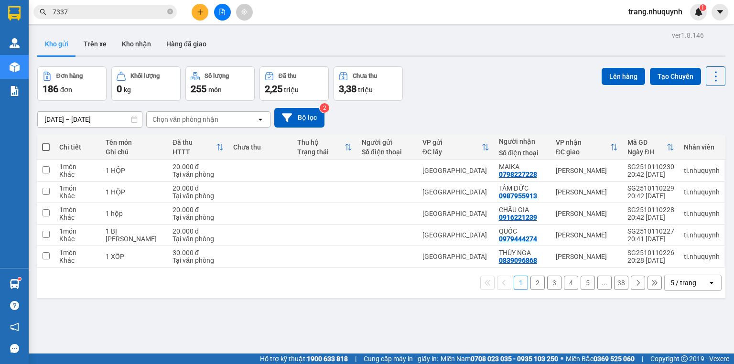
click at [537, 75] on div "Đơn hàng 186 đơn Khối lượng 0 kg Số lượng 255 món Đã thu 2,25 triệu Chưa thu 3,…" at bounding box center [381, 83] width 688 height 34
click at [713, 72] on icon at bounding box center [716, 76] width 13 height 13
click at [696, 141] on span "Làm mới" at bounding box center [697, 136] width 26 height 10
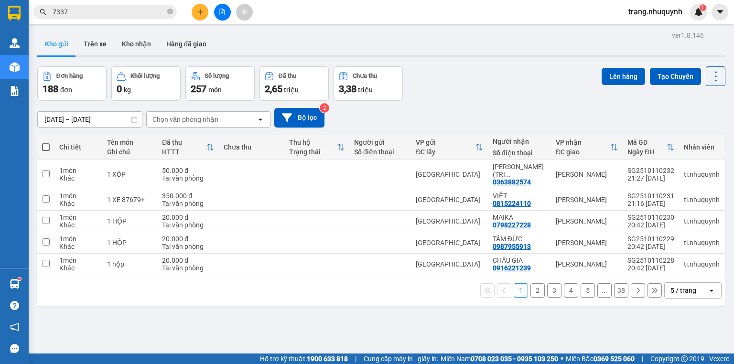
click at [461, 100] on div "Đơn hàng 188 đơn Khối lượng 0 kg Số lượng 257 món Đã thu 2,65 triệu Chưa thu 3,…" at bounding box center [381, 83] width 688 height 34
click at [715, 73] on icon at bounding box center [716, 76] width 13 height 13
click at [715, 133] on div "Làm mới" at bounding box center [693, 136] width 56 height 10
drag, startPoint x: 262, startPoint y: 319, endPoint x: 264, endPoint y: 301, distance: 18.7
click at [263, 316] on div "ver 1.8.146 Kho gửi Trên xe Kho nhận Hàng đã giao Đơn hàng 188 đơn Khối lượng 0…" at bounding box center [381, 211] width 696 height 364
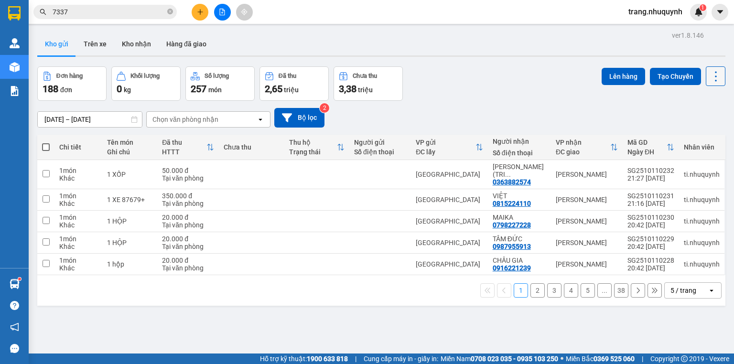
click at [710, 74] on icon at bounding box center [716, 76] width 13 height 13
click at [708, 134] on span "Làm mới" at bounding box center [697, 136] width 26 height 10
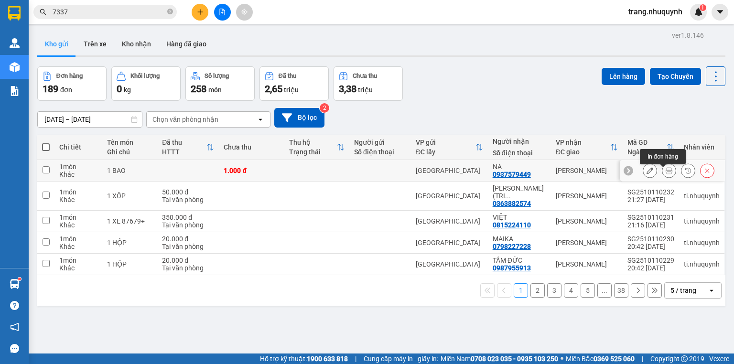
click at [668, 173] on button at bounding box center [669, 171] width 13 height 17
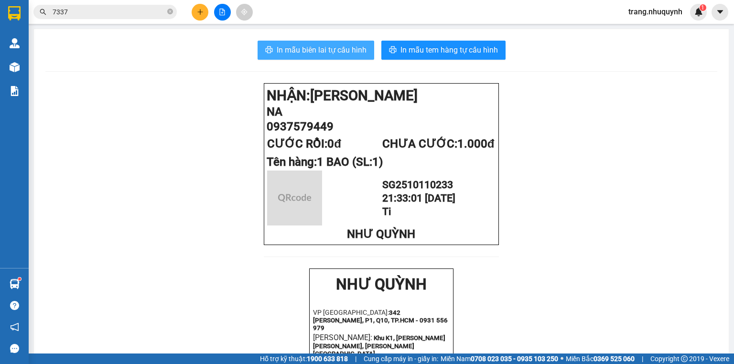
click at [312, 55] on span "In mẫu biên lai tự cấu hình" at bounding box center [322, 50] width 90 height 12
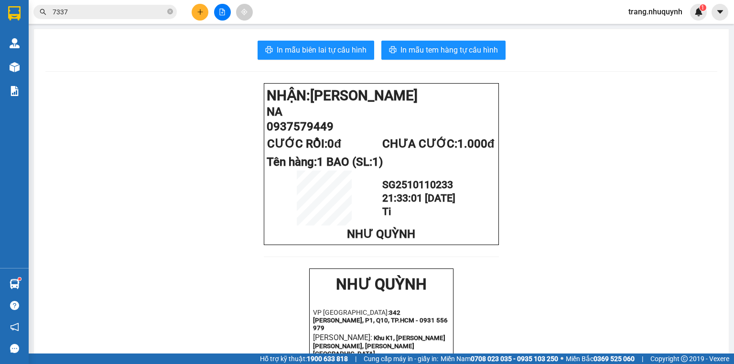
drag, startPoint x: 196, startPoint y: 251, endPoint x: 0, endPoint y: 130, distance: 230.8
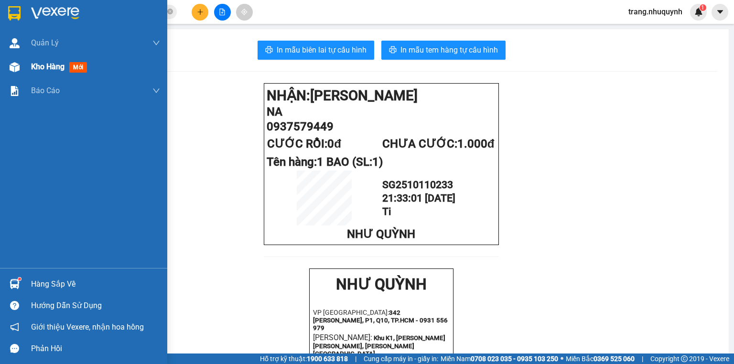
click at [50, 68] on span "Kho hàng" at bounding box center [47, 66] width 33 height 9
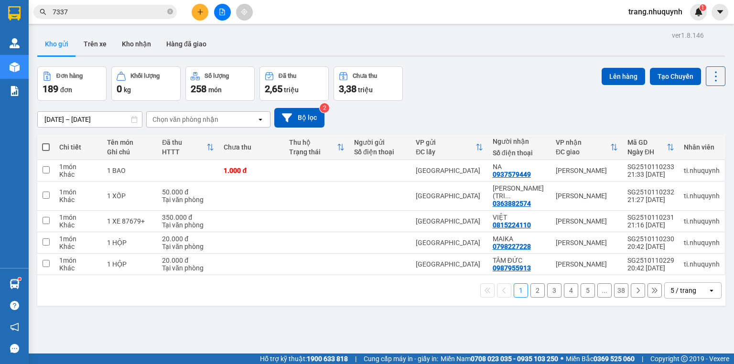
drag, startPoint x: 488, startPoint y: 82, endPoint x: 0, endPoint y: 1, distance: 494.9
click at [484, 82] on div "Đơn hàng 189 đơn Khối lượng 0 kg Số lượng 258 món Đã thu 2,65 triệu Chưa thu 3,…" at bounding box center [381, 83] width 688 height 34
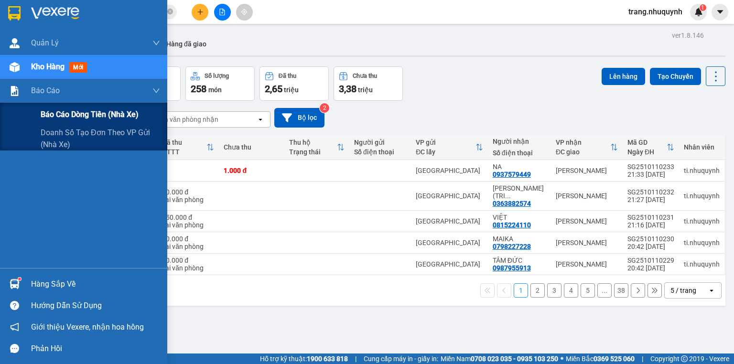
click at [66, 121] on div "Báo cáo dòng tiền (nhà xe)" at bounding box center [101, 115] width 120 height 24
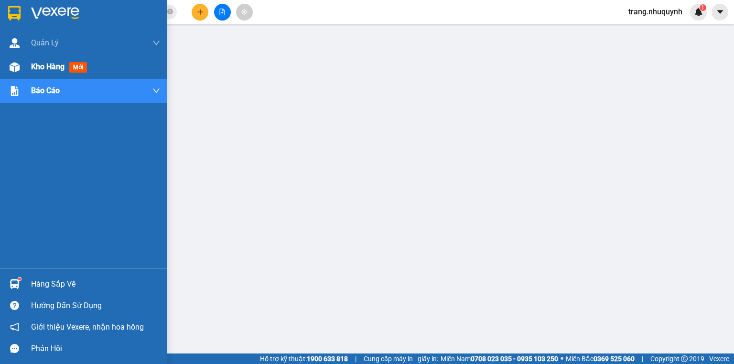
click at [33, 64] on span "Kho hàng" at bounding box center [47, 66] width 33 height 9
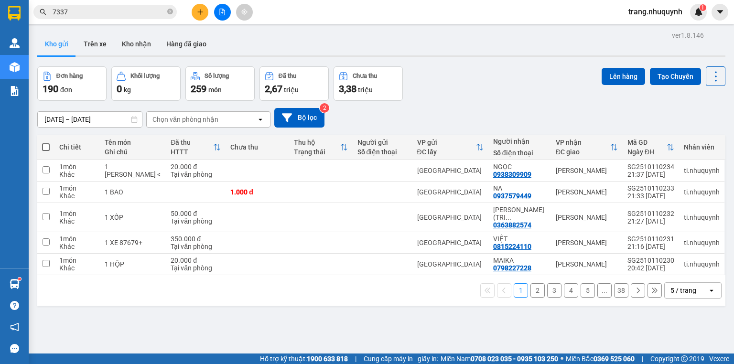
click at [431, 89] on div "Đơn hàng 190 đơn Khối lượng 0 kg Số lượng 259 món Đã thu 2,67 triệu Chưa thu 3,…" at bounding box center [381, 83] width 688 height 34
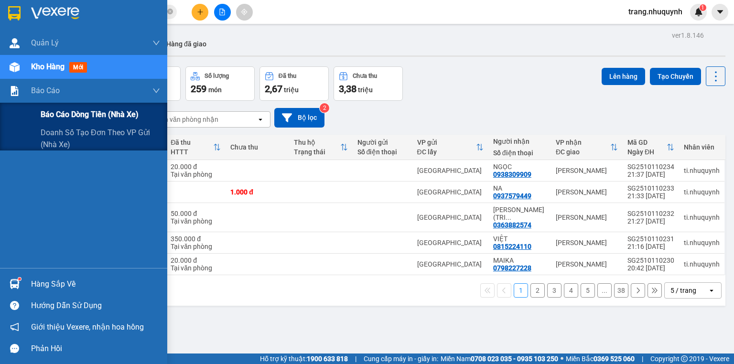
click at [59, 114] on span "Báo cáo dòng tiền (nhà xe)" at bounding box center [90, 115] width 98 height 12
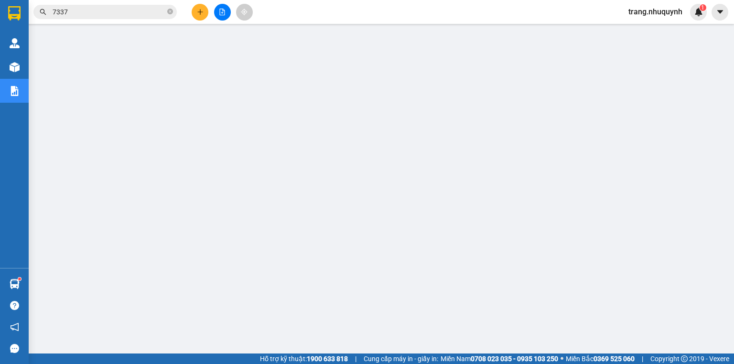
click at [223, 12] on icon "file-add" at bounding box center [222, 12] width 7 height 7
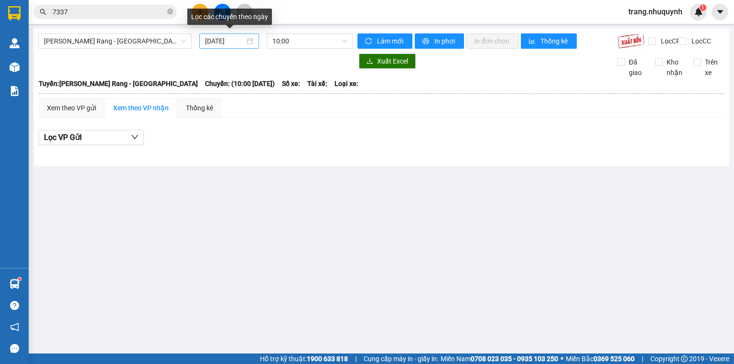
click at [212, 44] on input "11/10/2025" at bounding box center [224, 41] width 39 height 11
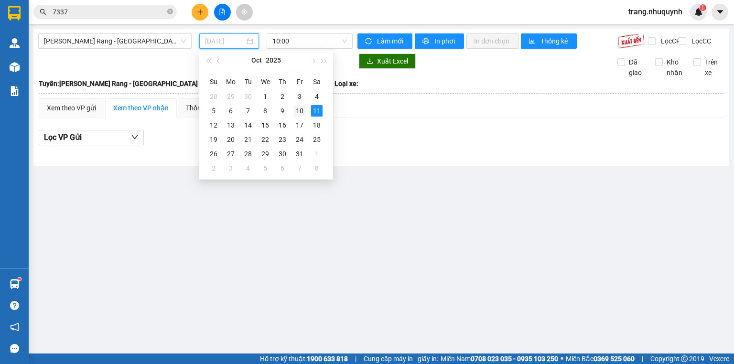
click at [302, 111] on div "10" at bounding box center [299, 110] width 11 height 11
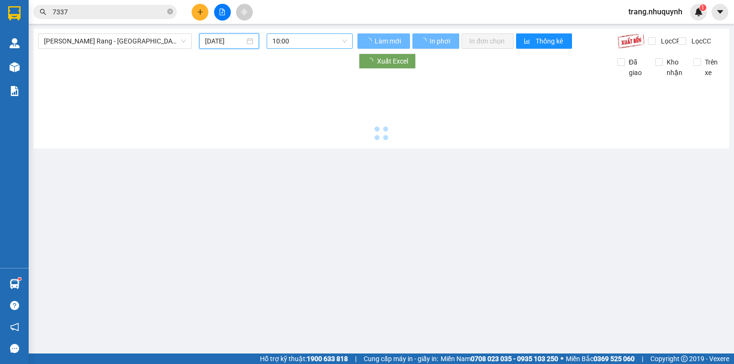
type input "10/10/2025"
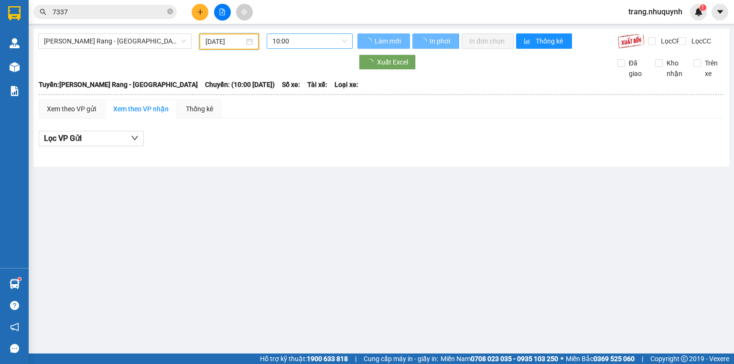
click at [293, 40] on span "10:00" at bounding box center [310, 41] width 75 height 14
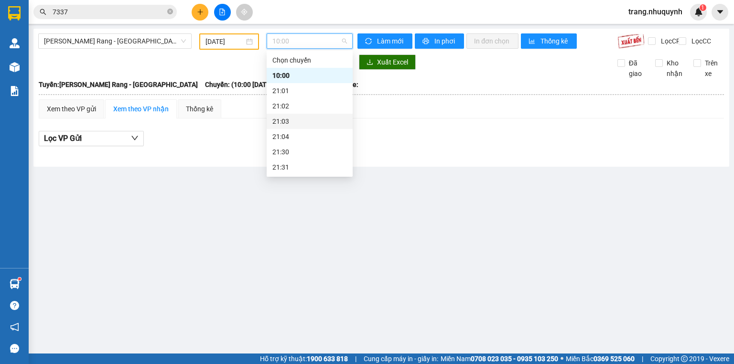
scroll to position [46, 0]
click at [289, 136] on div "22:00" at bounding box center [310, 136] width 75 height 11
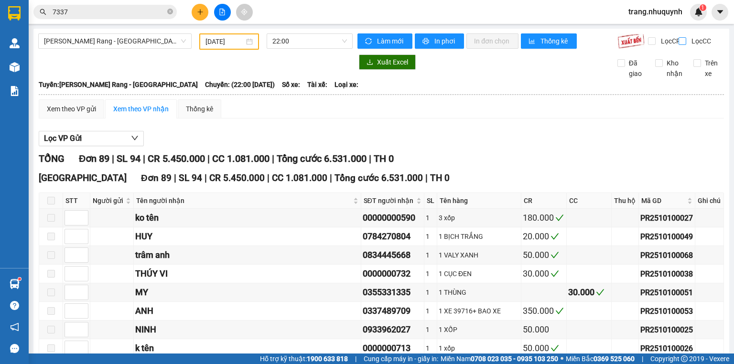
click at [680, 45] on label "Lọc CC" at bounding box center [696, 41] width 34 height 11
click at [680, 45] on input "Lọc CC" at bounding box center [683, 41] width 9 height 8
checkbox input "true"
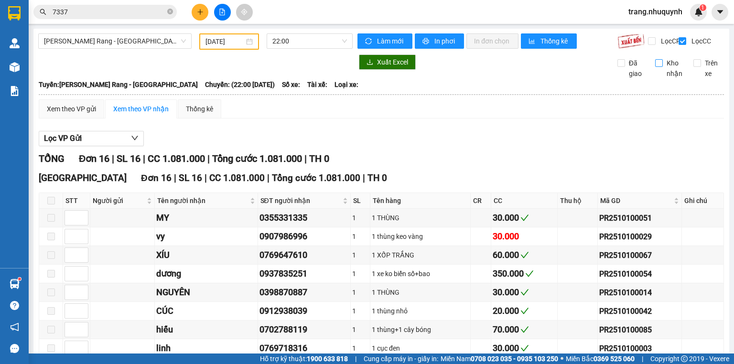
click at [655, 76] on label "Kho nhận" at bounding box center [670, 68] width 31 height 21
click at [655, 67] on input "Kho nhận" at bounding box center [659, 63] width 8 height 8
checkbox input "true"
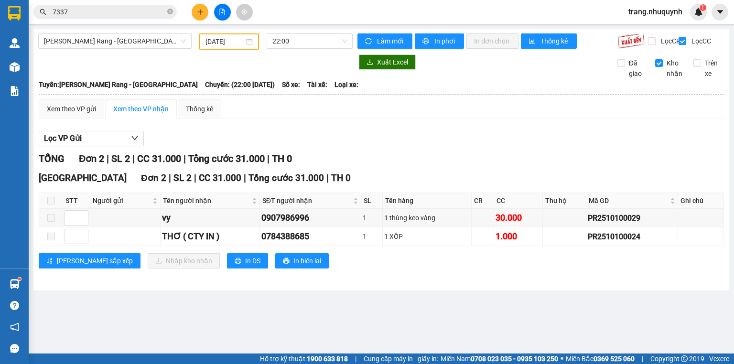
click at [348, 291] on div "Phan Rang - Sài Gòn 10/10/2025 22:00 Làm mới In phơi In đơn chọn Thống kê Lọc C…" at bounding box center [381, 160] width 696 height 262
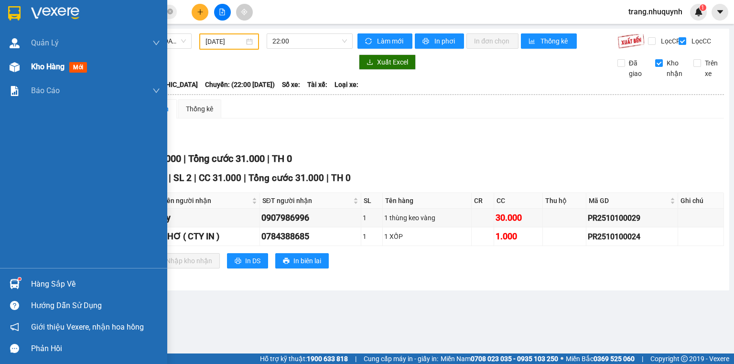
click at [33, 64] on span "Kho hàng" at bounding box center [47, 66] width 33 height 9
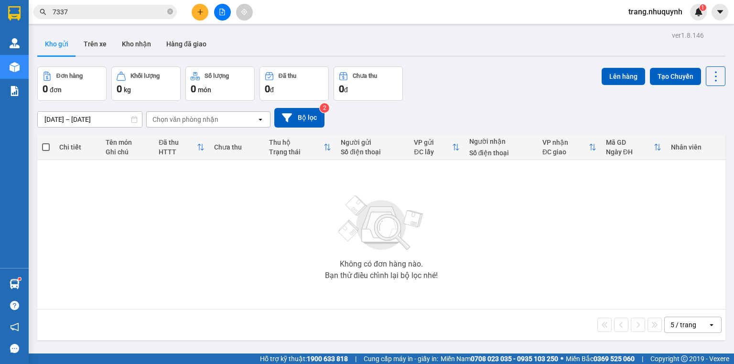
click at [666, 10] on span "trang.nhuquynh" at bounding box center [655, 12] width 69 height 12
click at [651, 31] on span "Đăng xuất" at bounding box center [659, 29] width 50 height 11
